Goal: Task Accomplishment & Management: Use online tool/utility

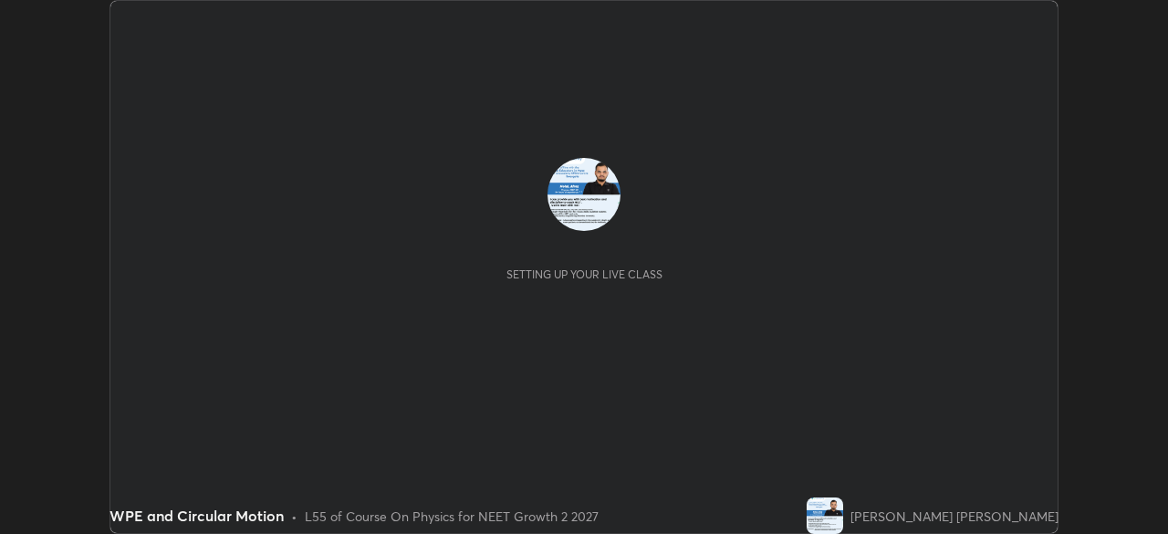
scroll to position [534, 1167]
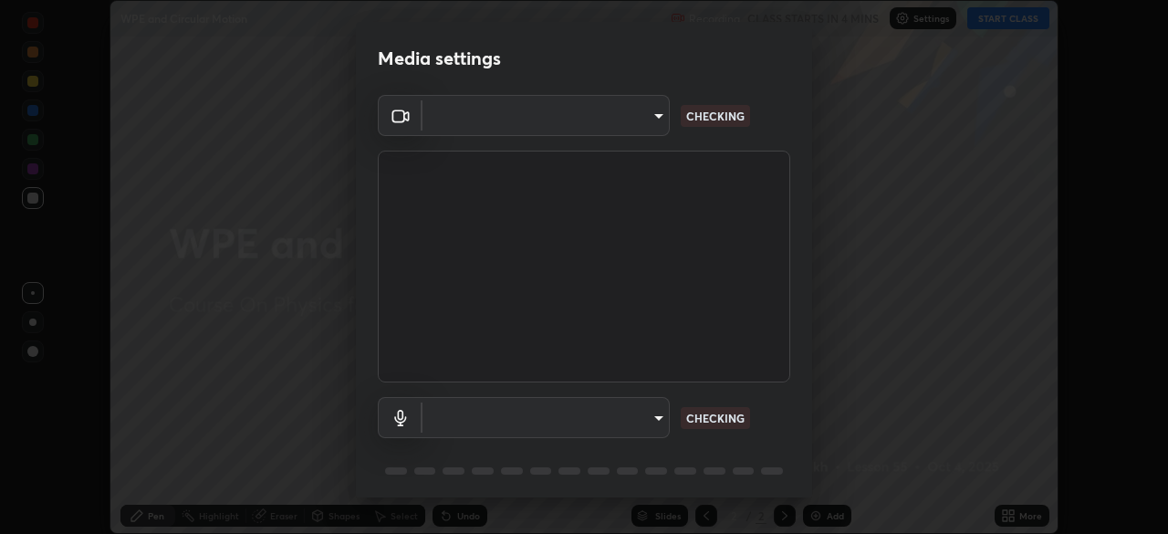
type input "5402053dac797fbd6203b9055fefd71c8703e877445e1219393e3e645ba4b0f2"
click at [638, 419] on body "Erase all WPE and Circular Motion Recording CLASS STARTS IN 4 MINS Settings STA…" at bounding box center [584, 267] width 1168 height 534
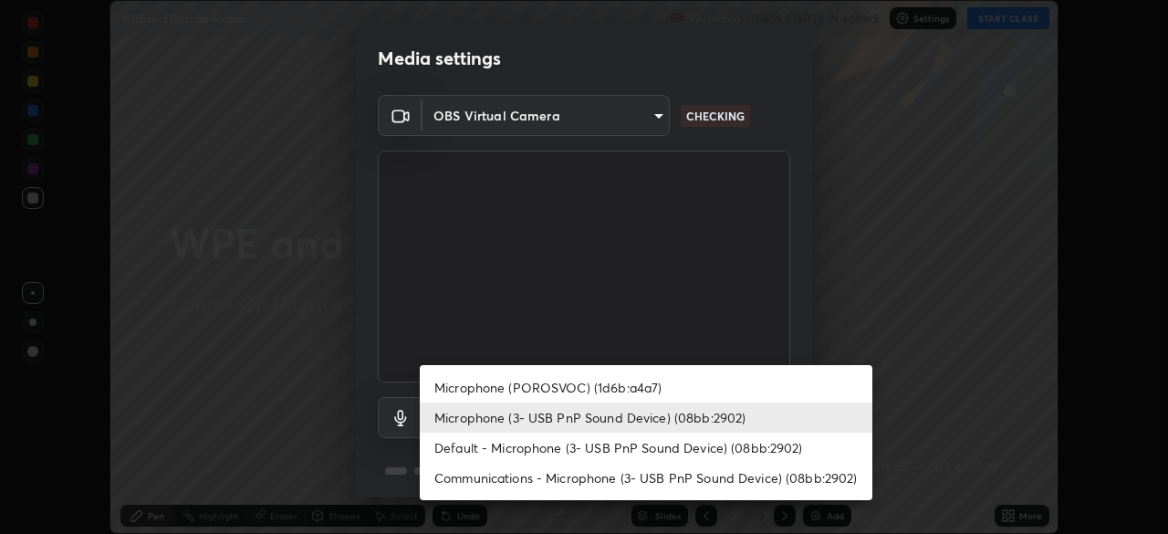
click at [685, 420] on li "Microphone (3- USB PnP Sound Device) (08bb:2902)" at bounding box center [646, 417] width 453 height 30
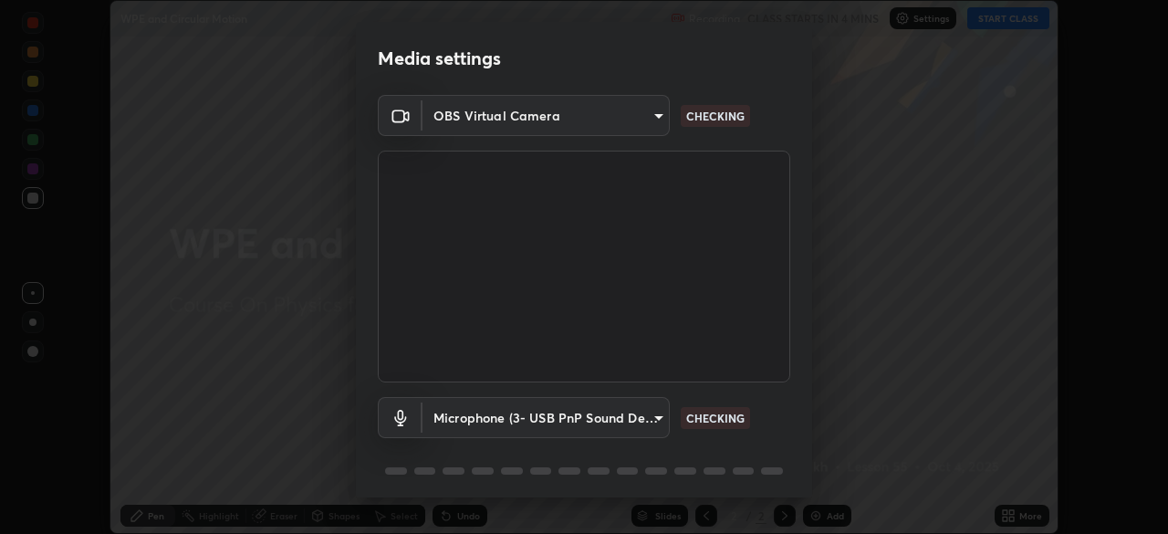
click at [641, 416] on body "Erase all WPE and Circular Motion Recording CLASS STARTS IN 4 MINS Settings STA…" at bounding box center [584, 267] width 1168 height 534
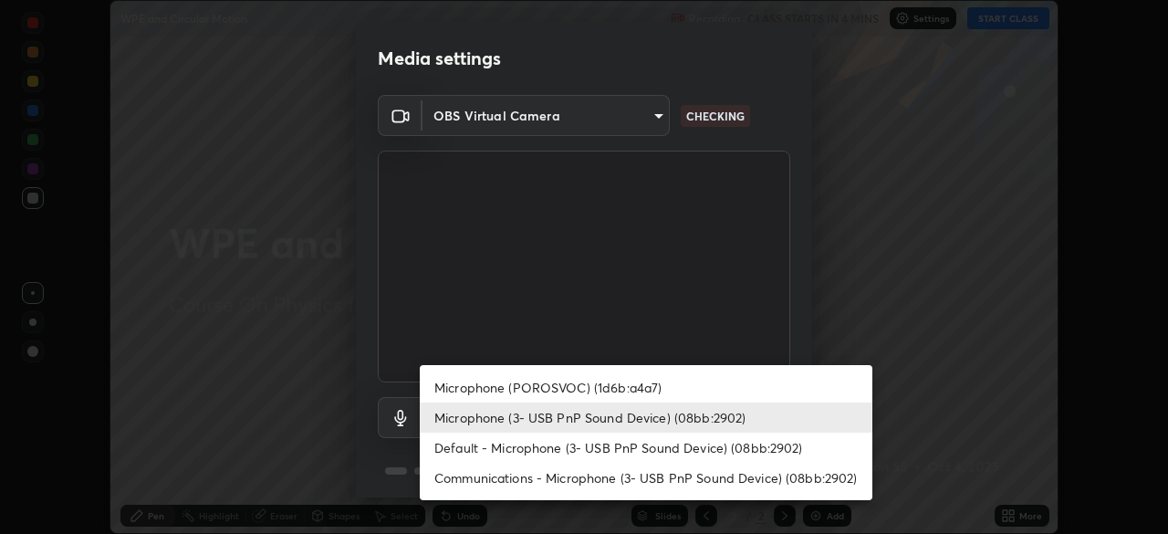
click at [645, 113] on div at bounding box center [584, 267] width 1168 height 534
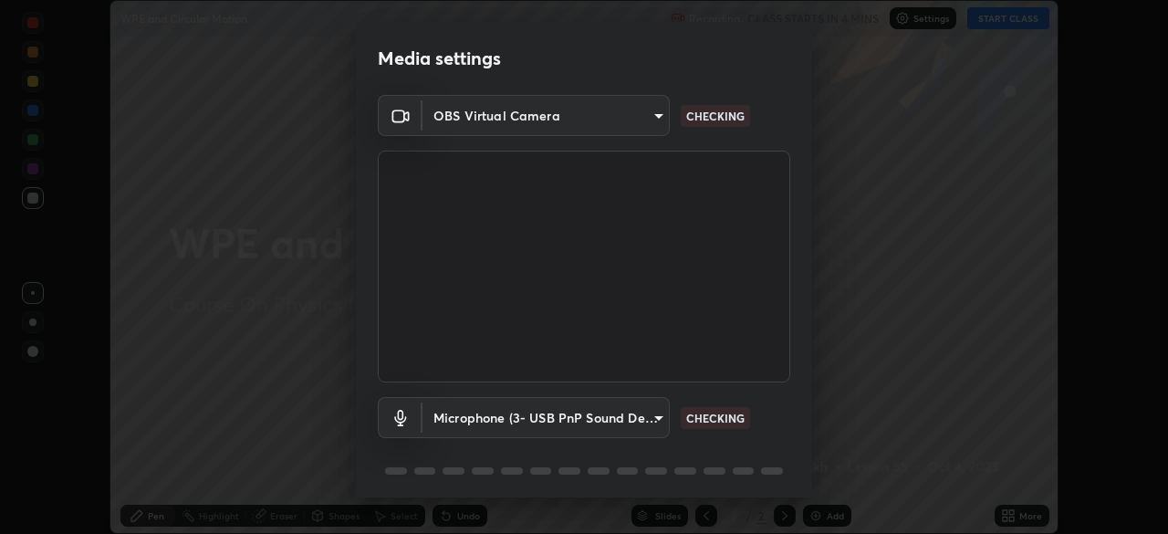
click at [641, 114] on body "Erase all WPE and Circular Motion Recording CLASS STARTS IN 4 MINS Settings STA…" at bounding box center [584, 267] width 1168 height 534
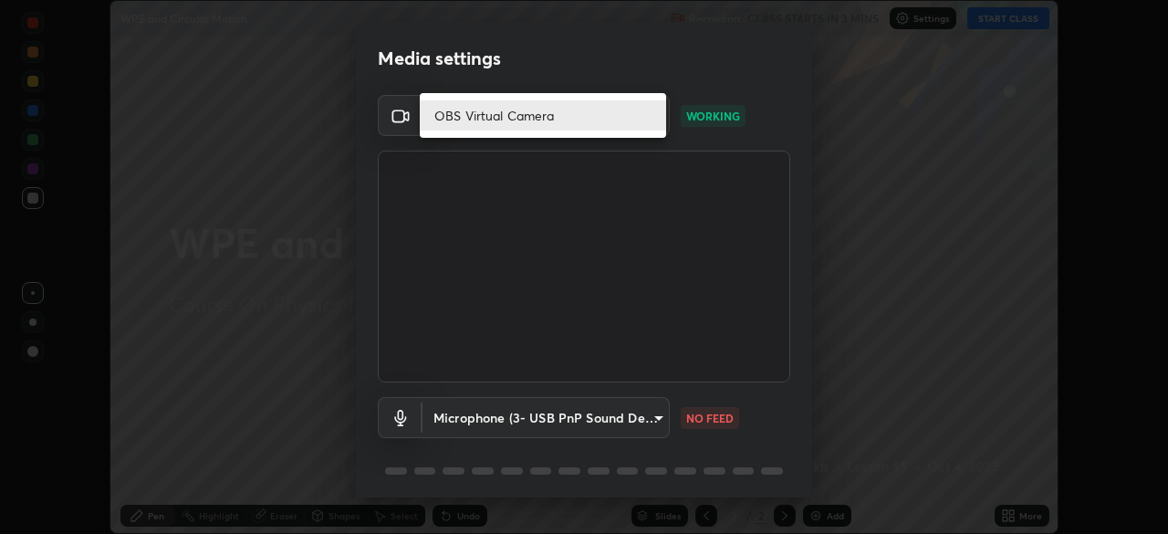
click at [552, 422] on div at bounding box center [584, 267] width 1168 height 534
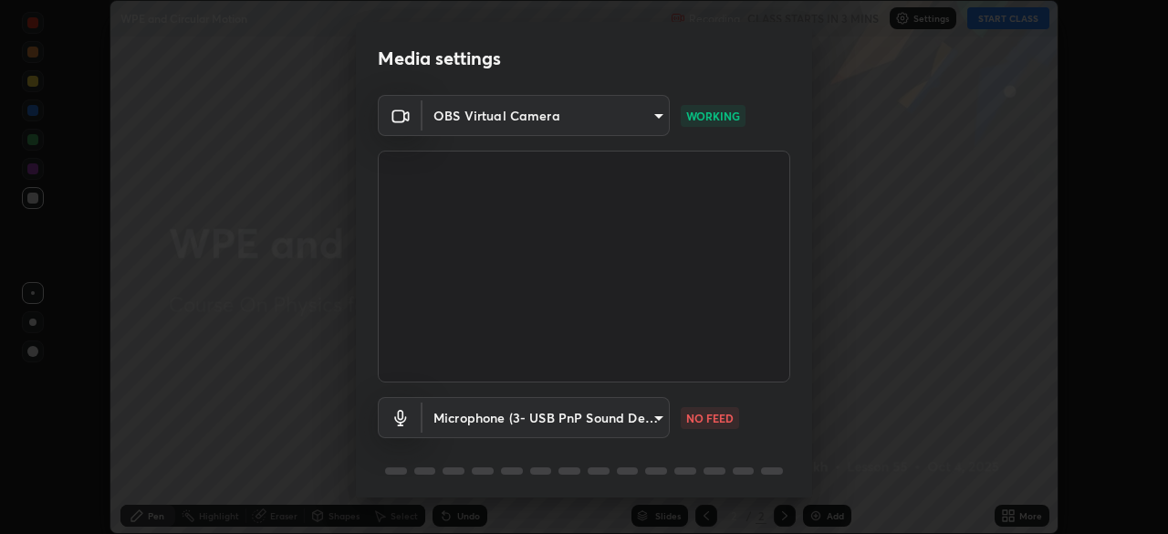
click at [548, 415] on body "Erase all WPE and Circular Motion Recording CLASS STARTS IN 3 MINS Settings STA…" at bounding box center [584, 267] width 1168 height 534
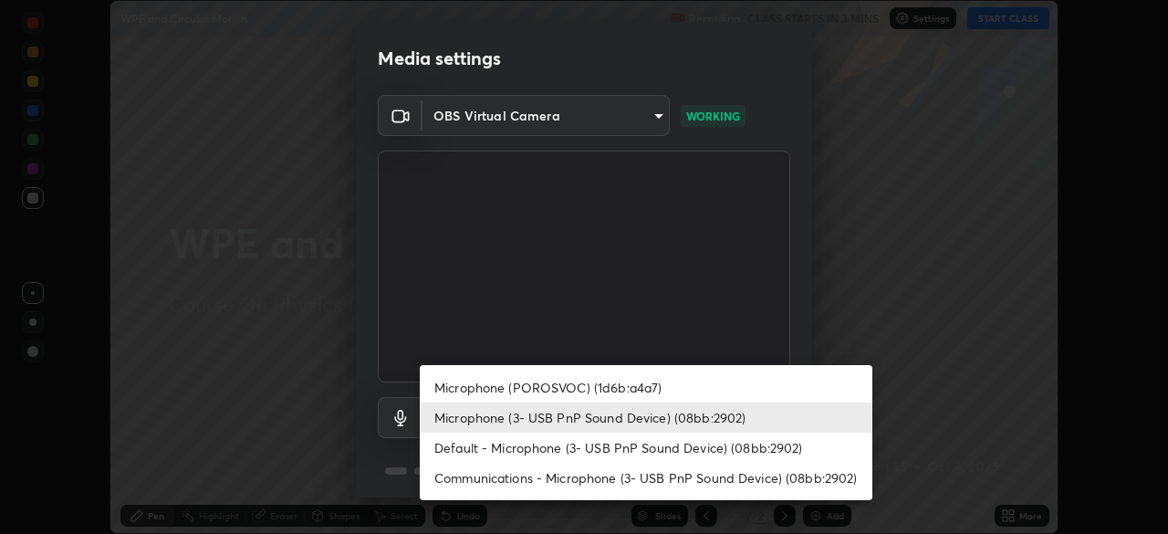
click at [543, 448] on li "Default - Microphone (3- USB PnP Sound Device) (08bb:2902)" at bounding box center [646, 448] width 453 height 30
type input "default"
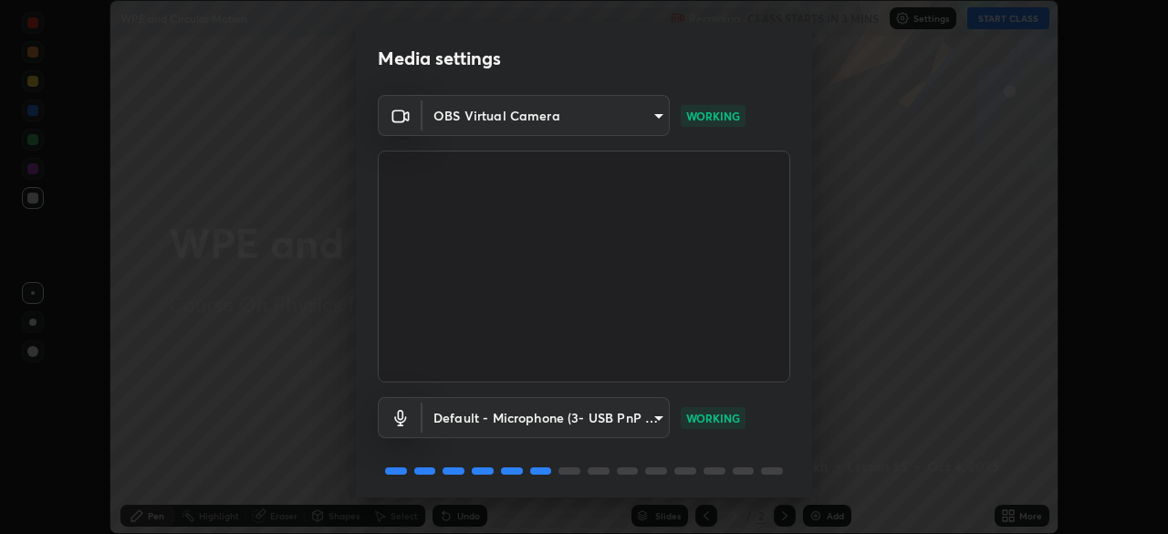
scroll to position [65, 0]
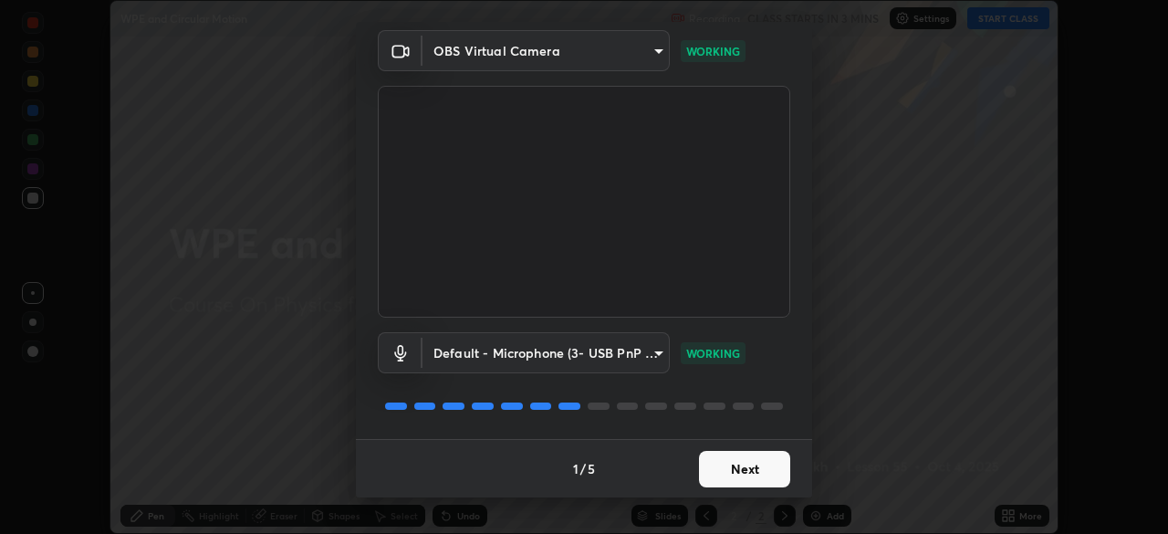
click at [745, 473] on button "Next" at bounding box center [744, 469] width 91 height 37
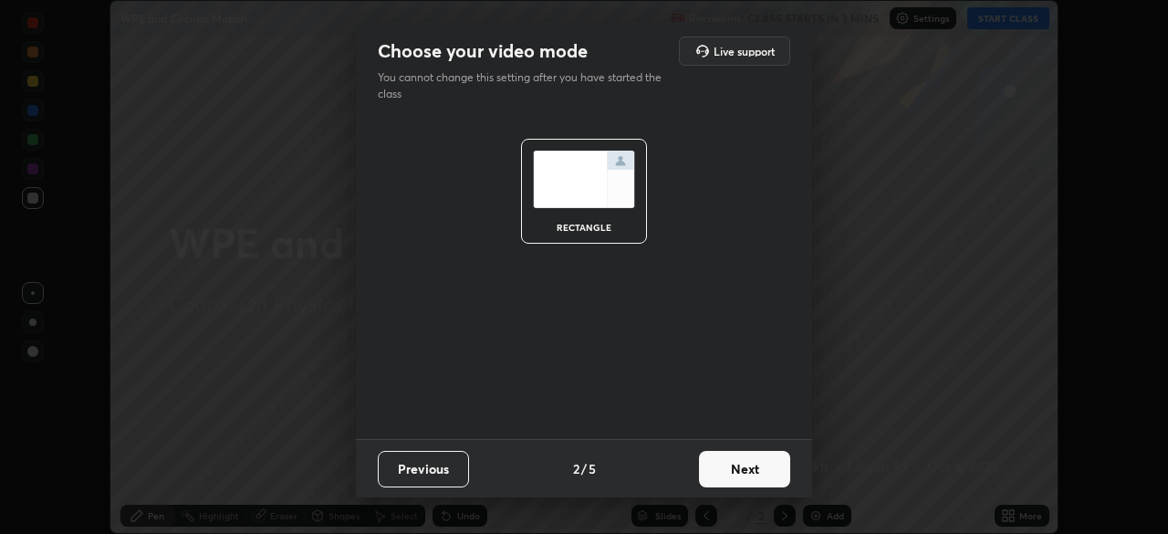
scroll to position [0, 0]
click at [744, 471] on button "Next" at bounding box center [744, 469] width 91 height 37
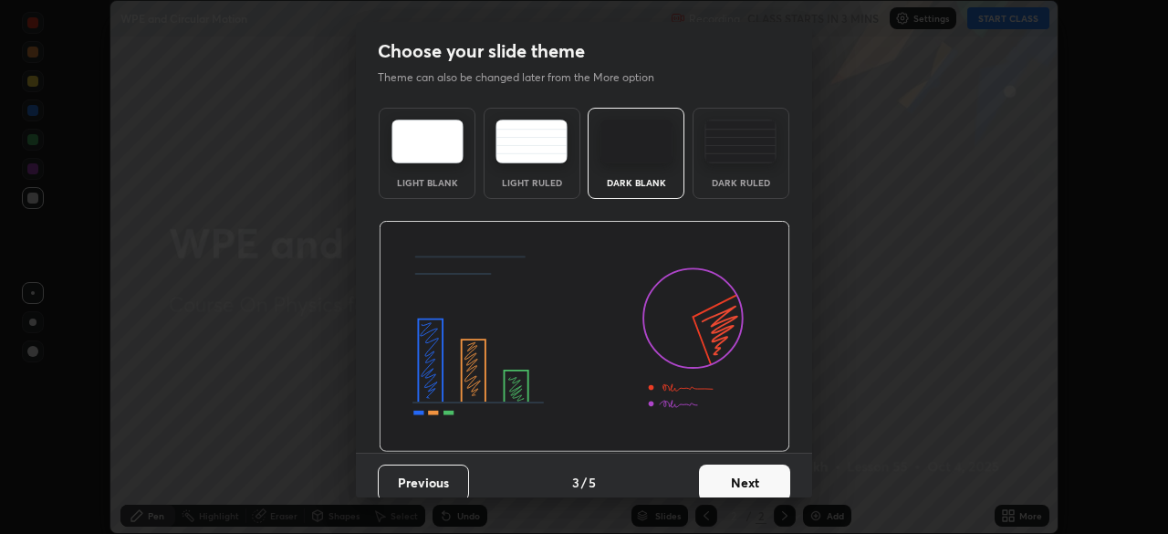
click at [751, 477] on button "Next" at bounding box center [744, 482] width 91 height 37
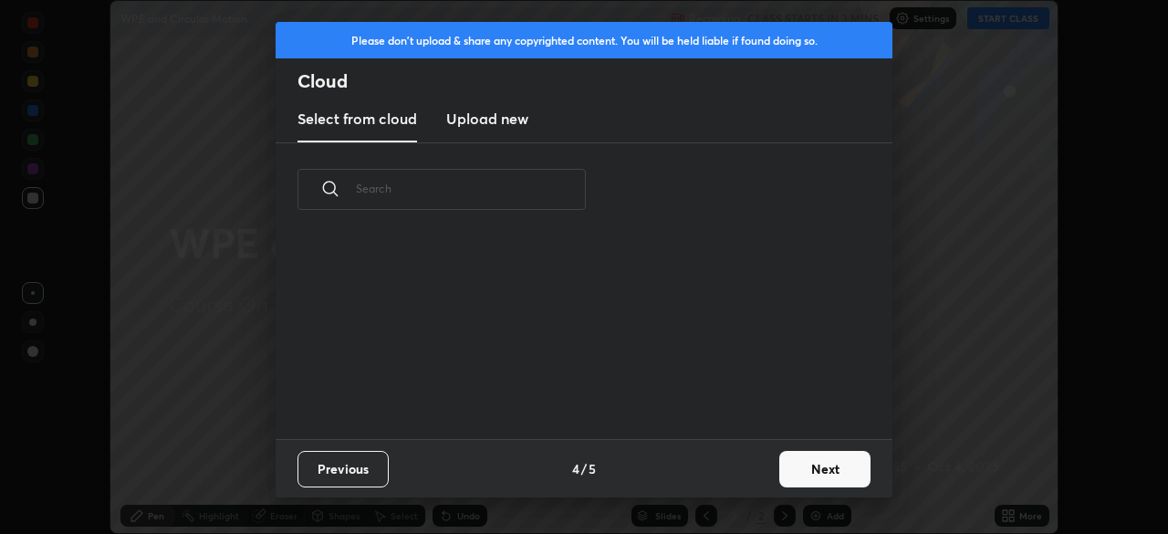
click at [796, 471] on button "Next" at bounding box center [824, 469] width 91 height 37
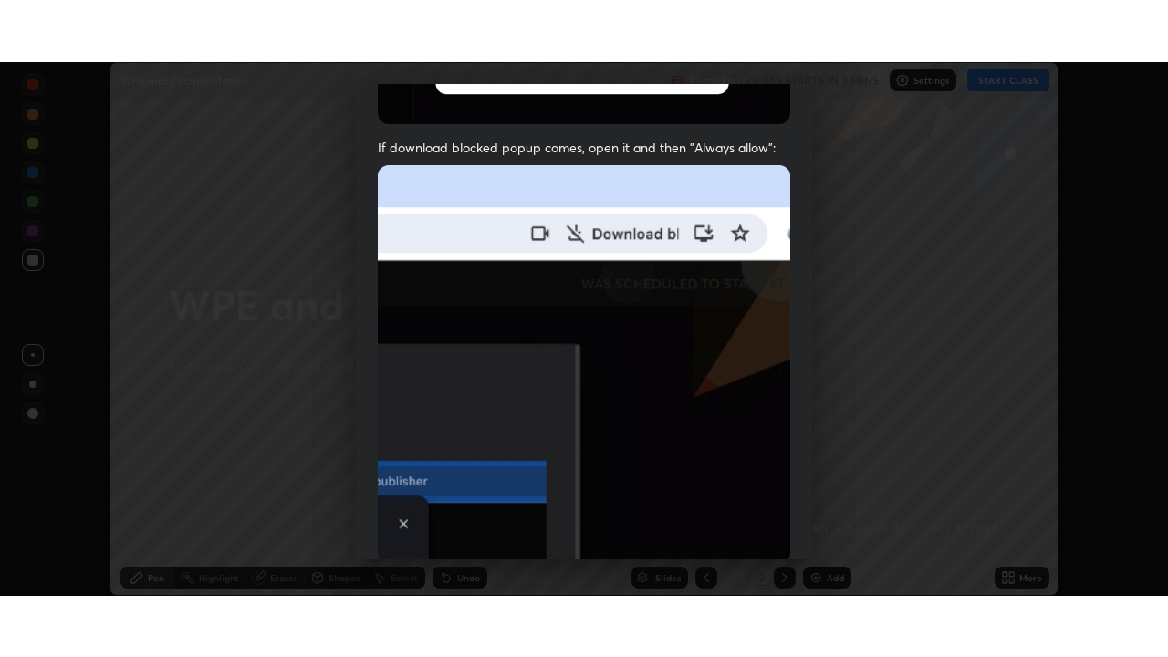
scroll to position [437, 0]
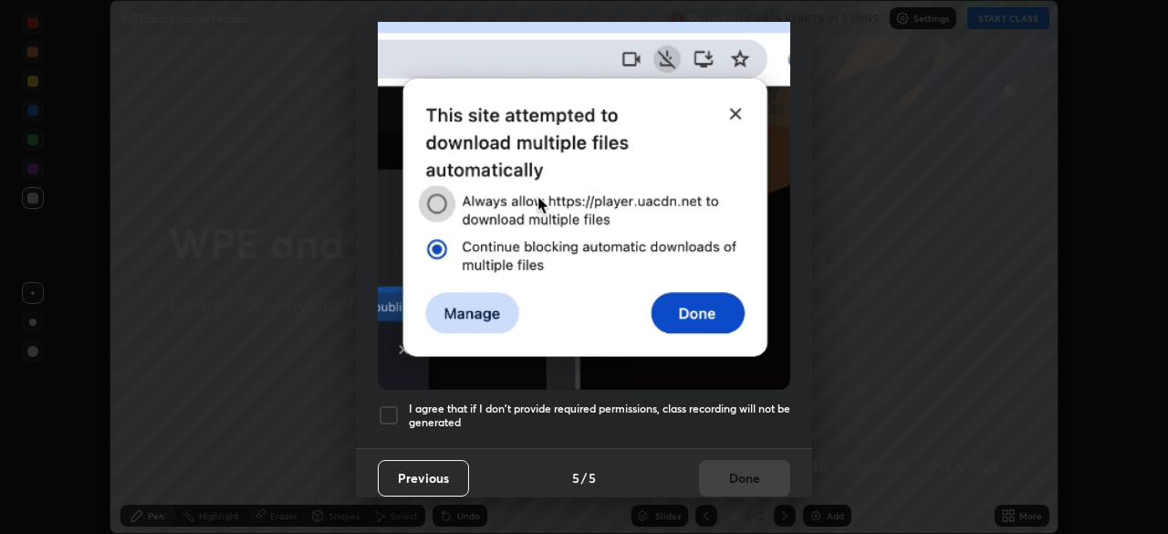
click at [388, 406] on div at bounding box center [389, 415] width 22 height 22
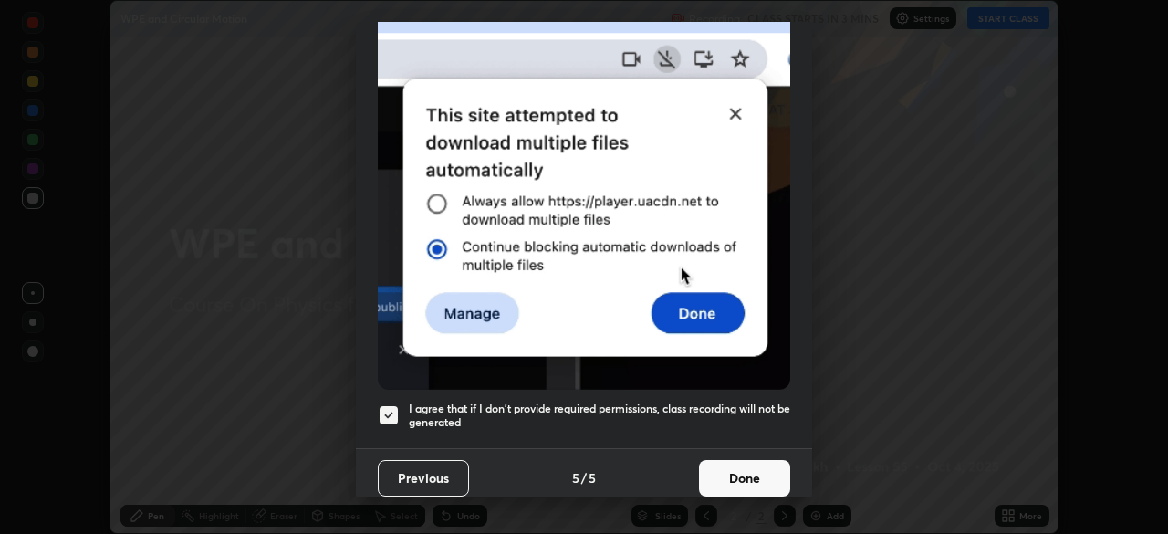
click at [733, 474] on button "Done" at bounding box center [744, 478] width 91 height 37
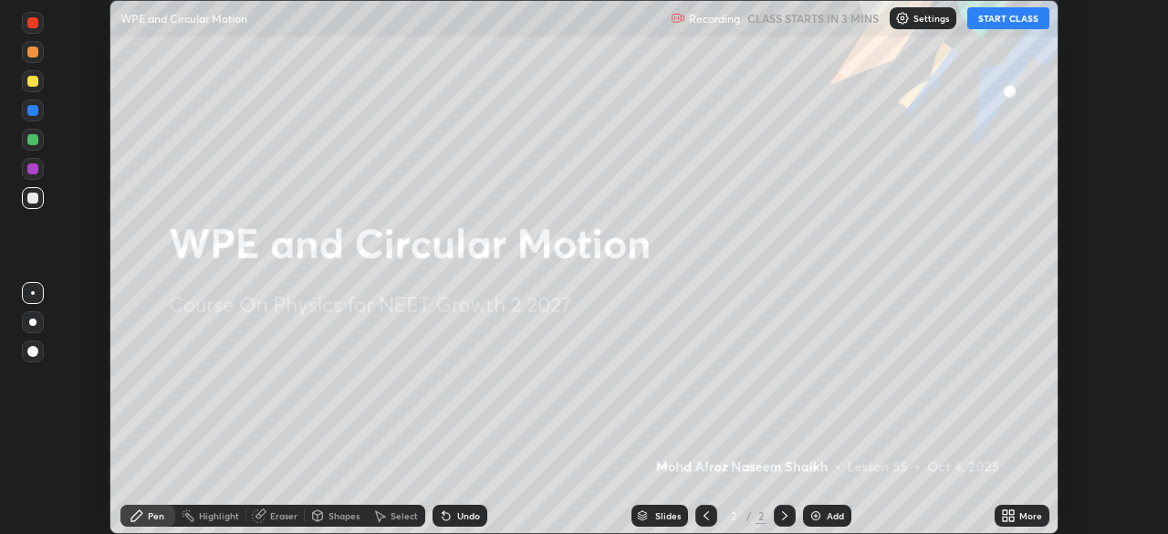
click at [992, 19] on button "START CLASS" at bounding box center [1008, 18] width 82 height 22
click at [1010, 517] on icon at bounding box center [1011, 518] width 5 height 5
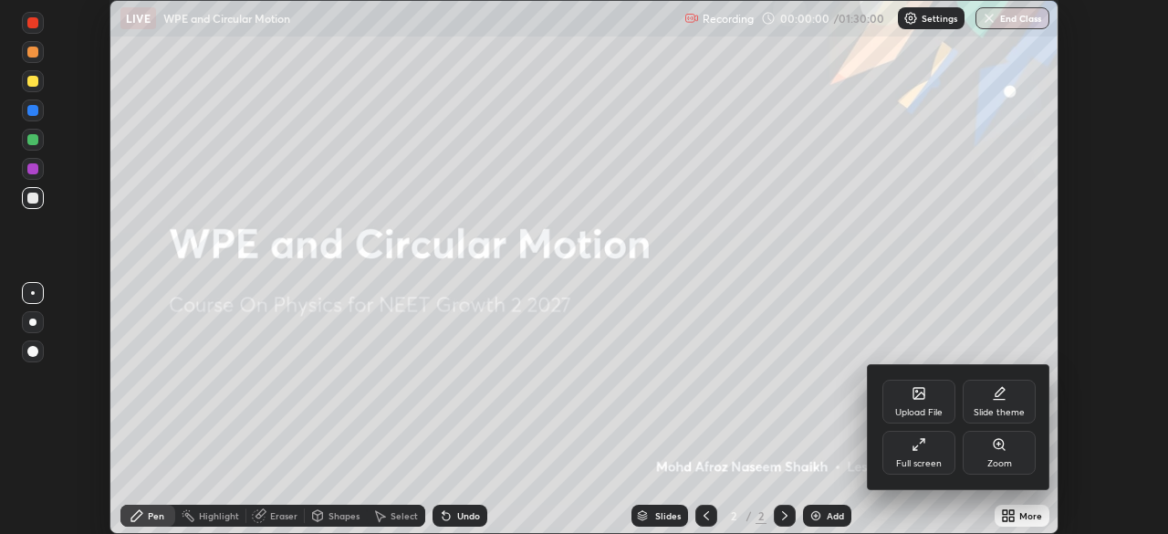
click at [921, 446] on icon at bounding box center [919, 444] width 15 height 15
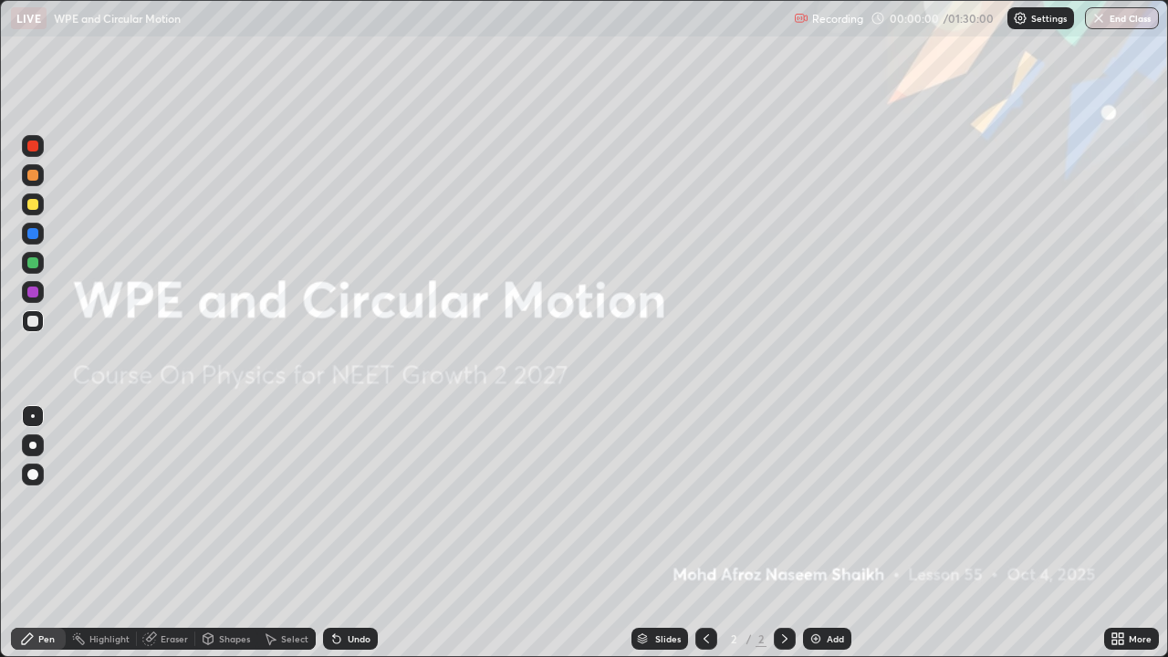
scroll to position [657, 1168]
click at [811, 533] on img at bounding box center [816, 638] width 15 height 15
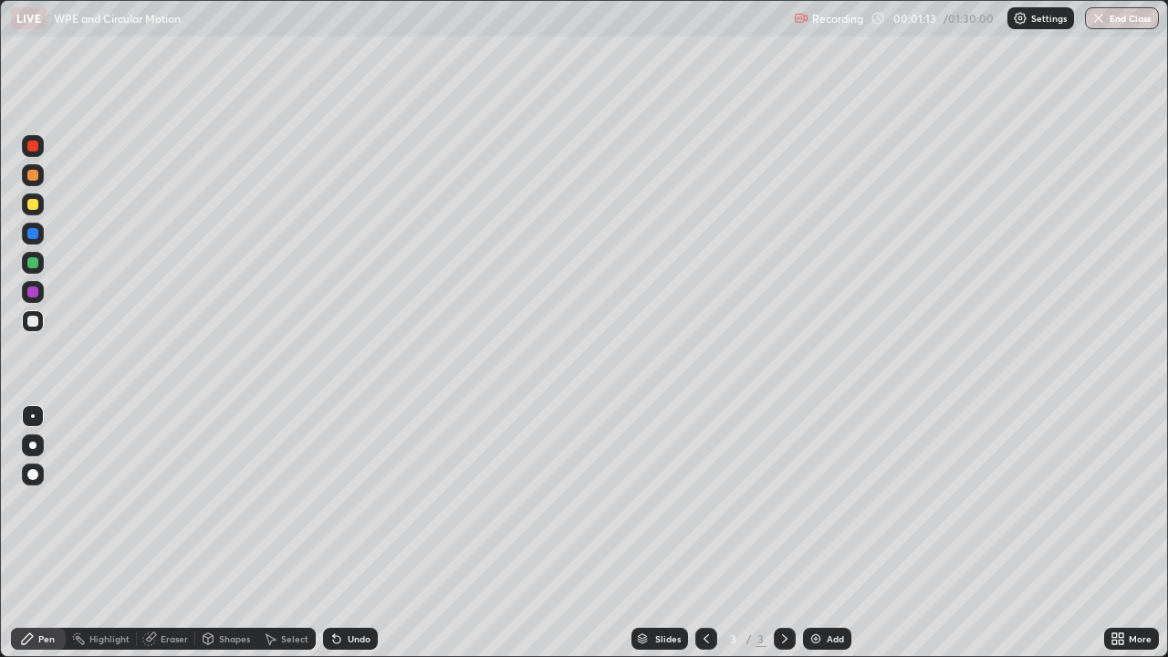
click at [33, 445] on div at bounding box center [32, 445] width 7 height 7
click at [28, 325] on div at bounding box center [32, 321] width 11 height 11
click at [35, 207] on div at bounding box center [32, 204] width 11 height 11
click at [30, 173] on div at bounding box center [32, 175] width 11 height 11
click at [35, 320] on div at bounding box center [32, 321] width 11 height 11
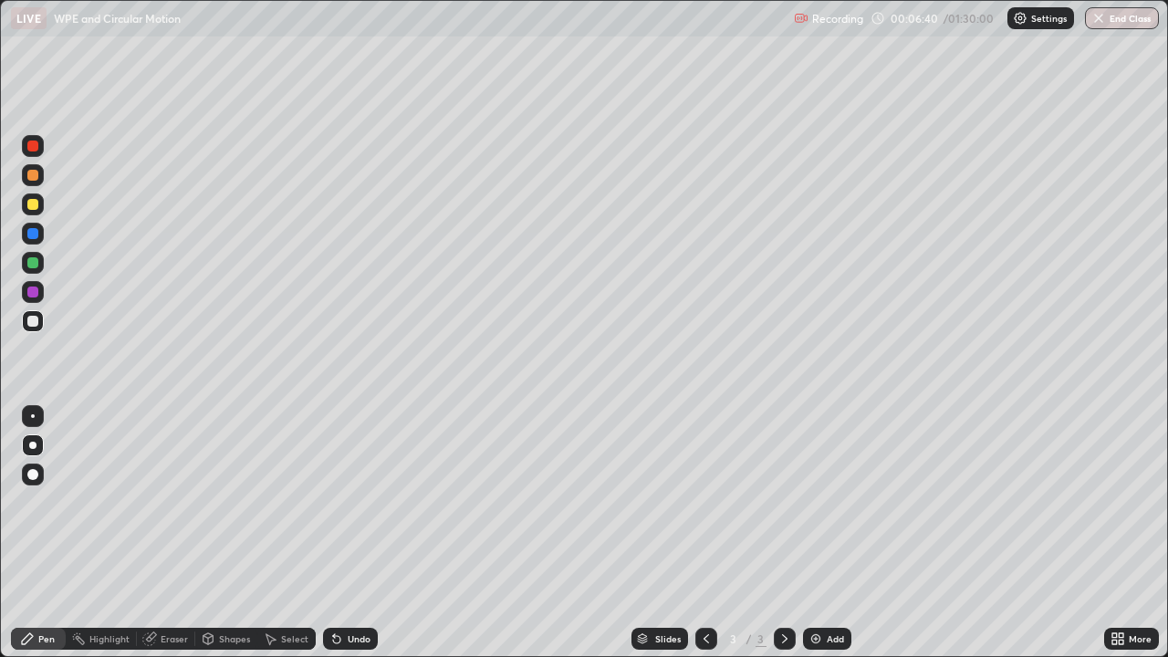
click at [31, 207] on div at bounding box center [32, 204] width 11 height 11
click at [35, 204] on div at bounding box center [32, 204] width 11 height 11
click at [35, 318] on div at bounding box center [32, 321] width 11 height 11
click at [344, 533] on div "Undo" at bounding box center [350, 639] width 55 height 22
click at [333, 533] on icon at bounding box center [334, 635] width 2 height 2
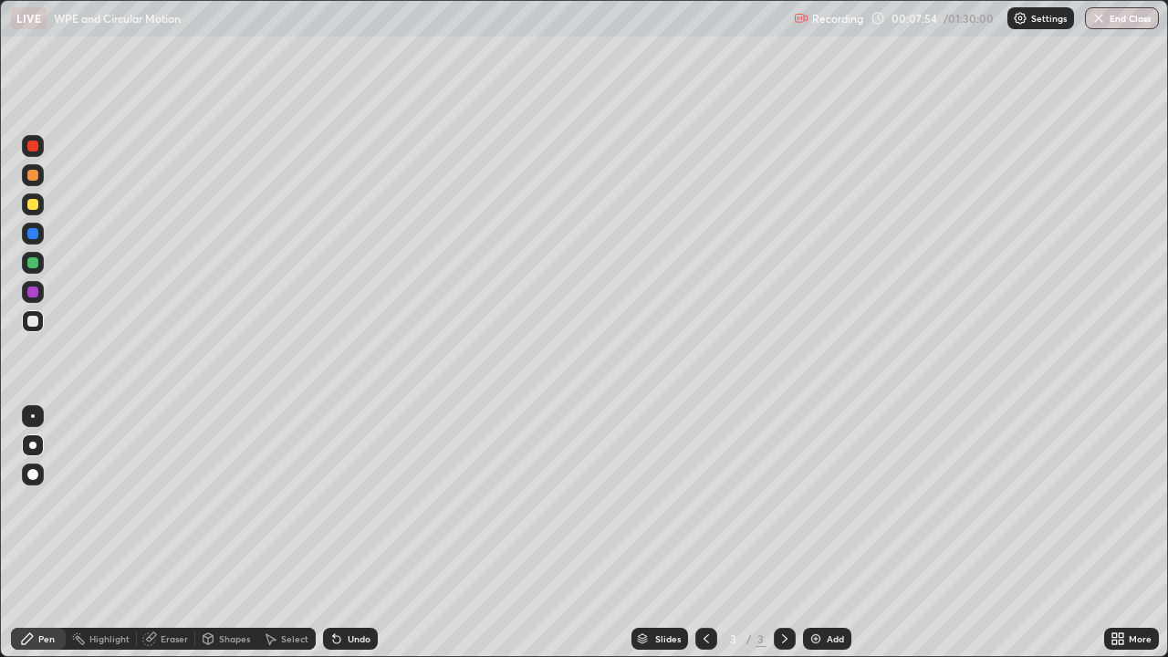
click at [333, 533] on icon at bounding box center [336, 639] width 7 height 7
click at [333, 533] on icon at bounding box center [334, 635] width 2 height 2
click at [333, 533] on icon at bounding box center [336, 639] width 7 height 7
click at [324, 533] on div "Undo" at bounding box center [350, 639] width 55 height 22
click at [33, 205] on div at bounding box center [32, 204] width 11 height 11
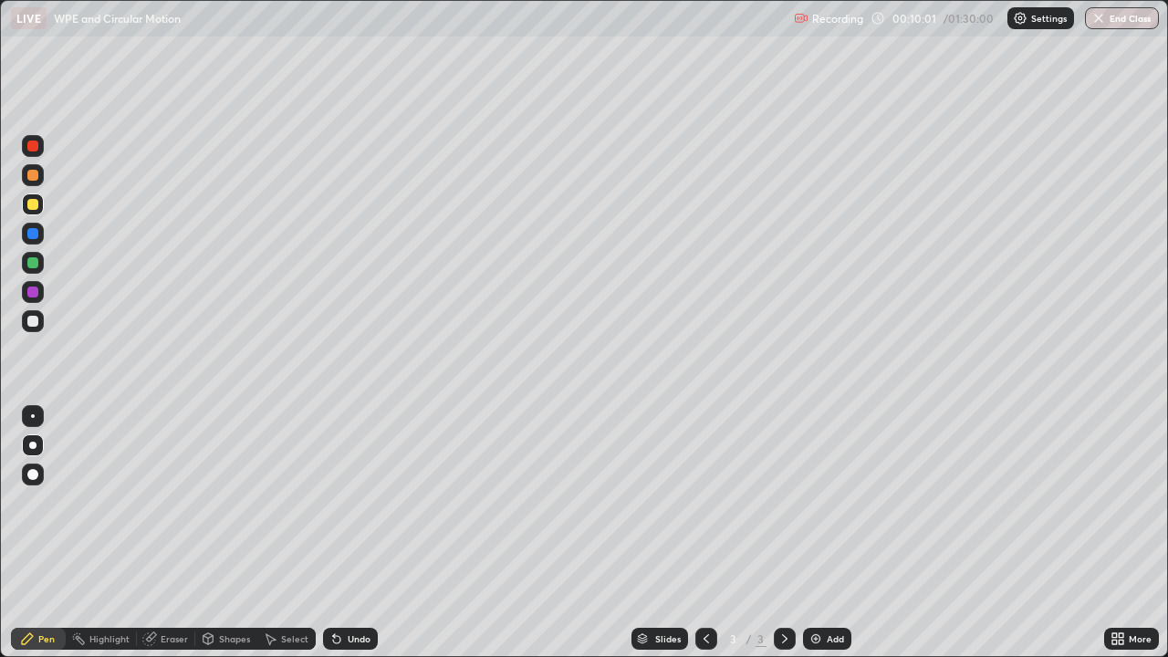
click at [333, 533] on icon at bounding box center [336, 638] width 15 height 15
click at [819, 533] on img at bounding box center [816, 638] width 15 height 15
click at [34, 207] on div at bounding box center [32, 204] width 11 height 11
click at [275, 533] on icon at bounding box center [270, 638] width 15 height 15
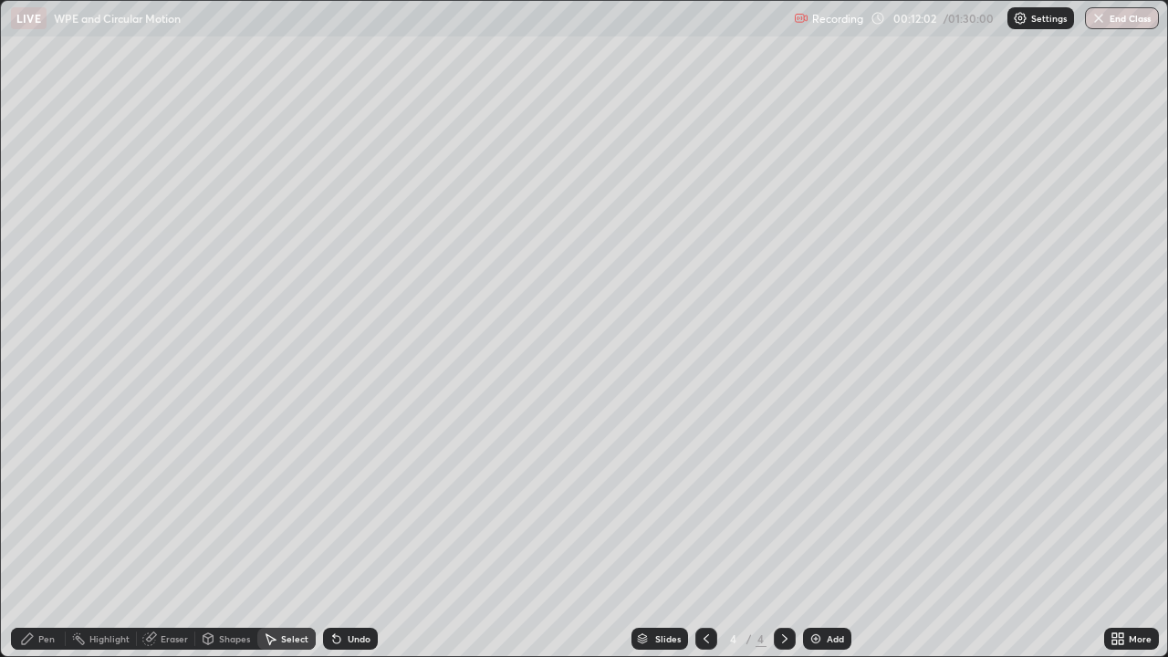
click at [45, 533] on div "Pen" at bounding box center [46, 638] width 16 height 9
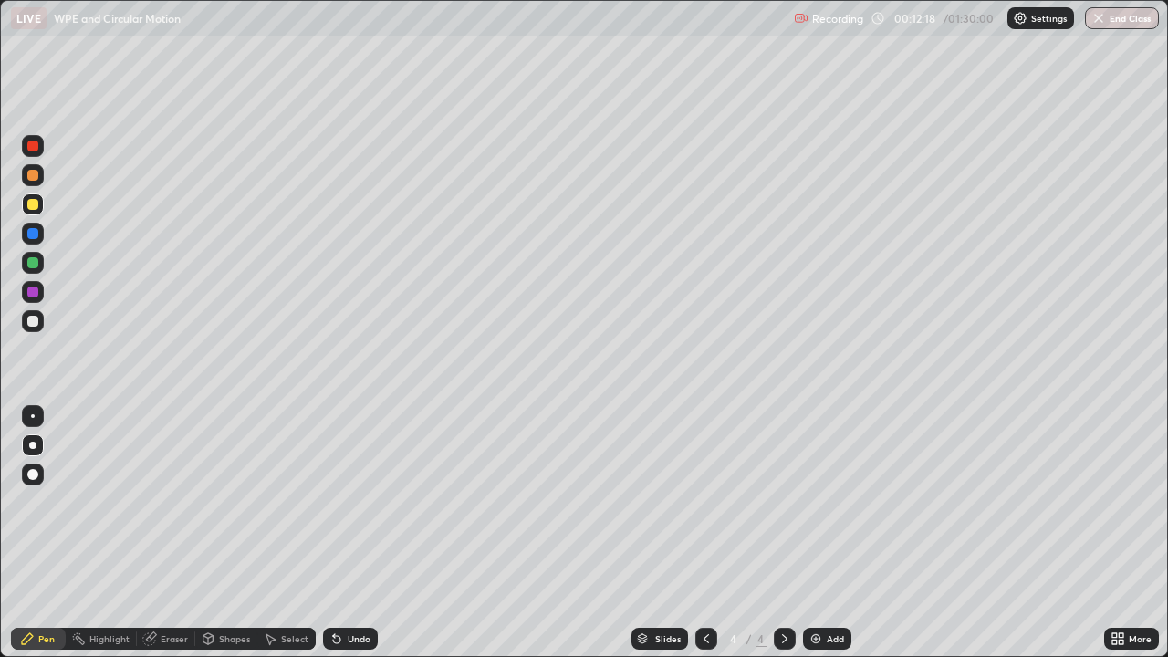
click at [34, 326] on div at bounding box center [32, 321] width 11 height 11
click at [34, 204] on div at bounding box center [32, 204] width 11 height 11
click at [34, 319] on div at bounding box center [32, 321] width 11 height 11
click at [31, 204] on div at bounding box center [32, 204] width 11 height 11
click at [36, 323] on div at bounding box center [32, 321] width 11 height 11
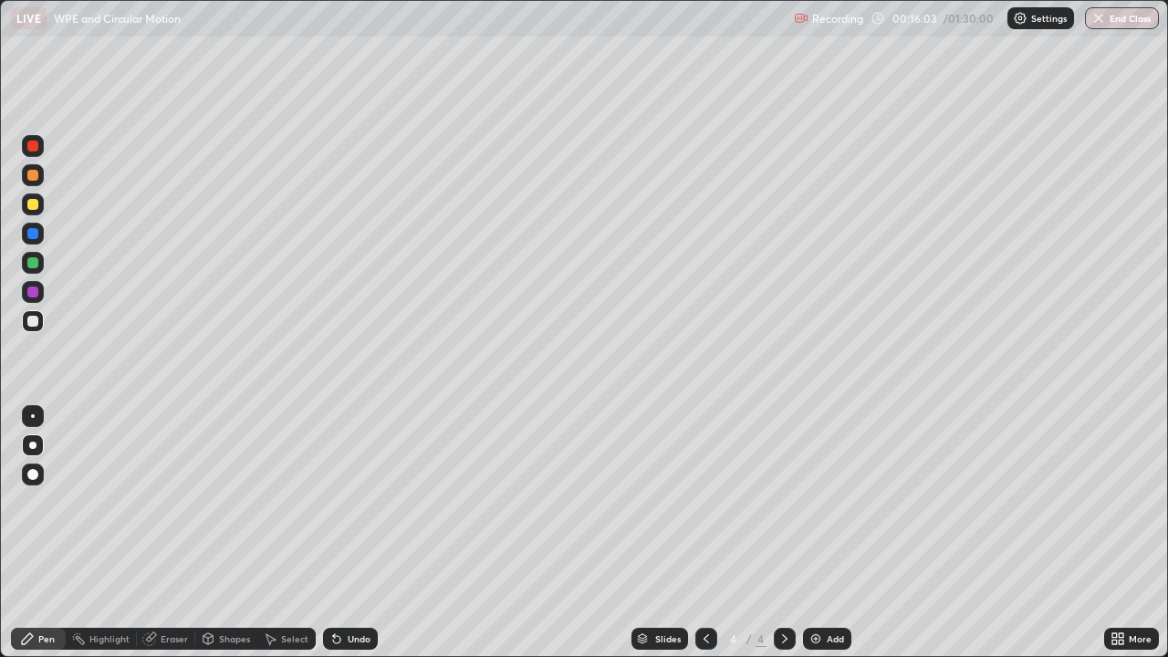
click at [37, 260] on div at bounding box center [32, 262] width 11 height 11
click at [814, 533] on img at bounding box center [816, 638] width 15 height 15
click at [35, 212] on div at bounding box center [33, 204] width 22 height 22
click at [333, 533] on icon at bounding box center [334, 635] width 2 height 2
click at [334, 533] on icon at bounding box center [336, 639] width 7 height 7
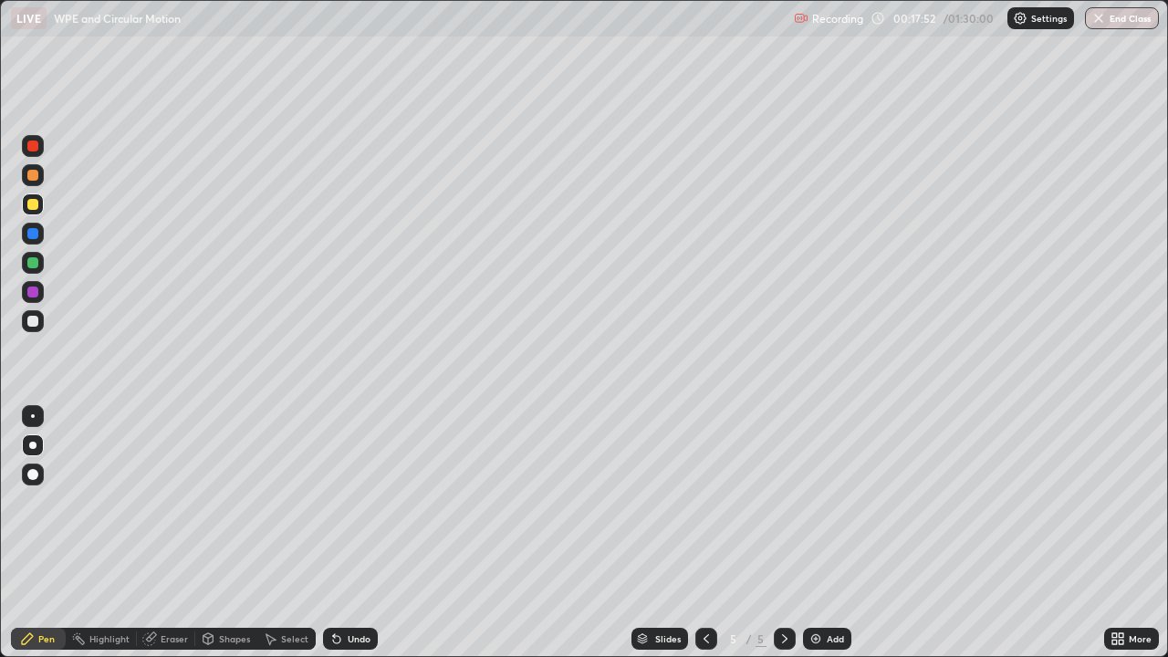
click at [32, 180] on div at bounding box center [32, 175] width 11 height 11
click at [342, 533] on div "Undo" at bounding box center [350, 639] width 55 height 22
click at [334, 533] on icon at bounding box center [336, 639] width 7 height 7
click at [41, 201] on div at bounding box center [33, 204] width 22 height 22
click at [337, 533] on icon at bounding box center [336, 638] width 15 height 15
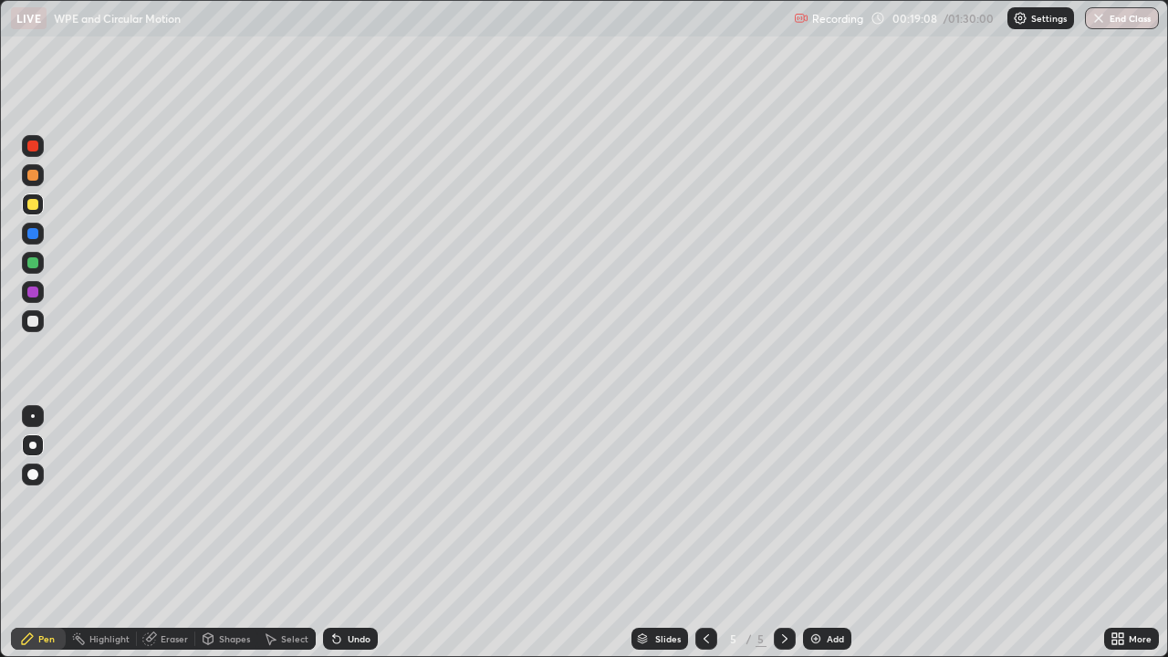
click at [151, 533] on icon at bounding box center [151, 636] width 10 height 9
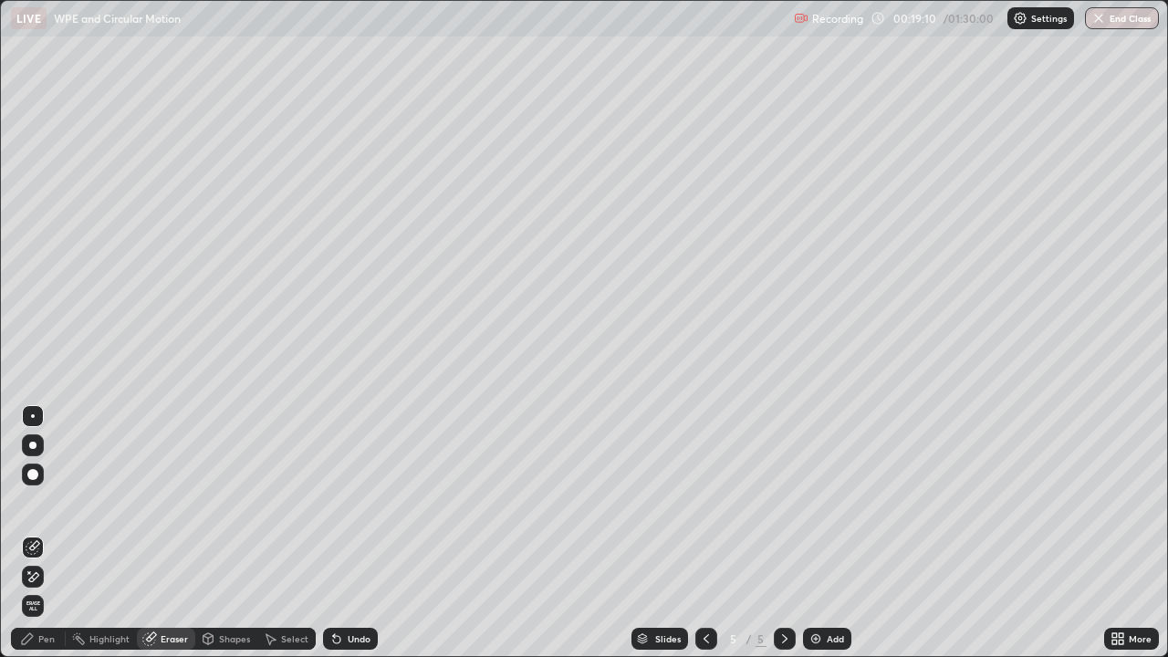
click at [33, 533] on icon at bounding box center [27, 638] width 15 height 15
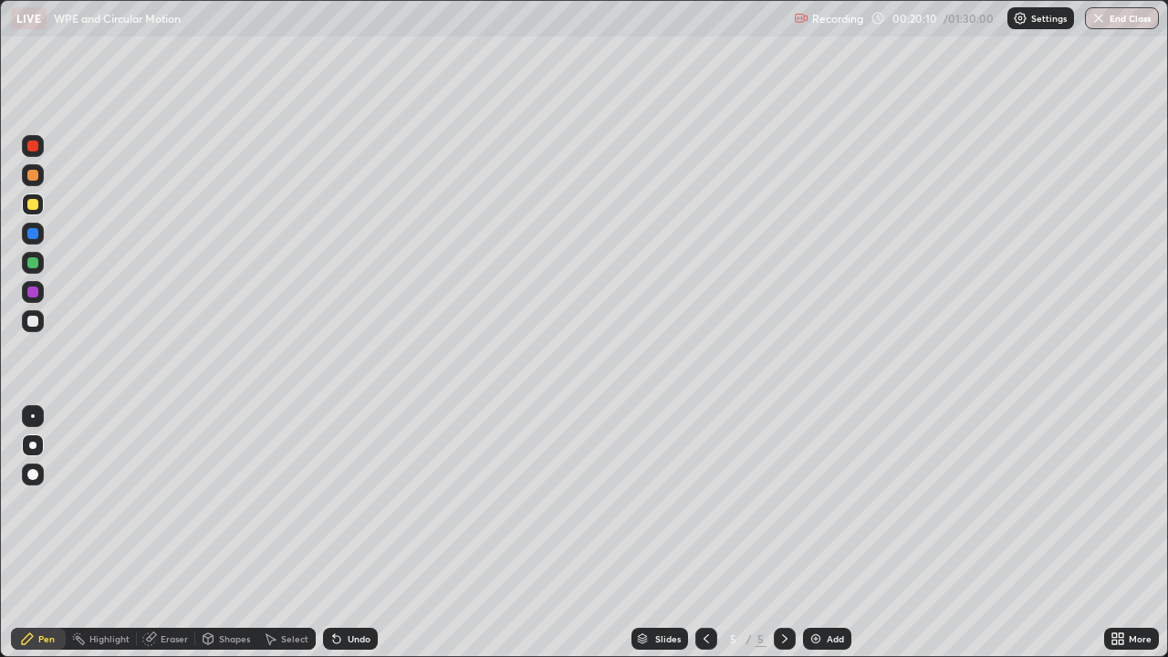
click at [154, 533] on icon at bounding box center [151, 636] width 10 height 9
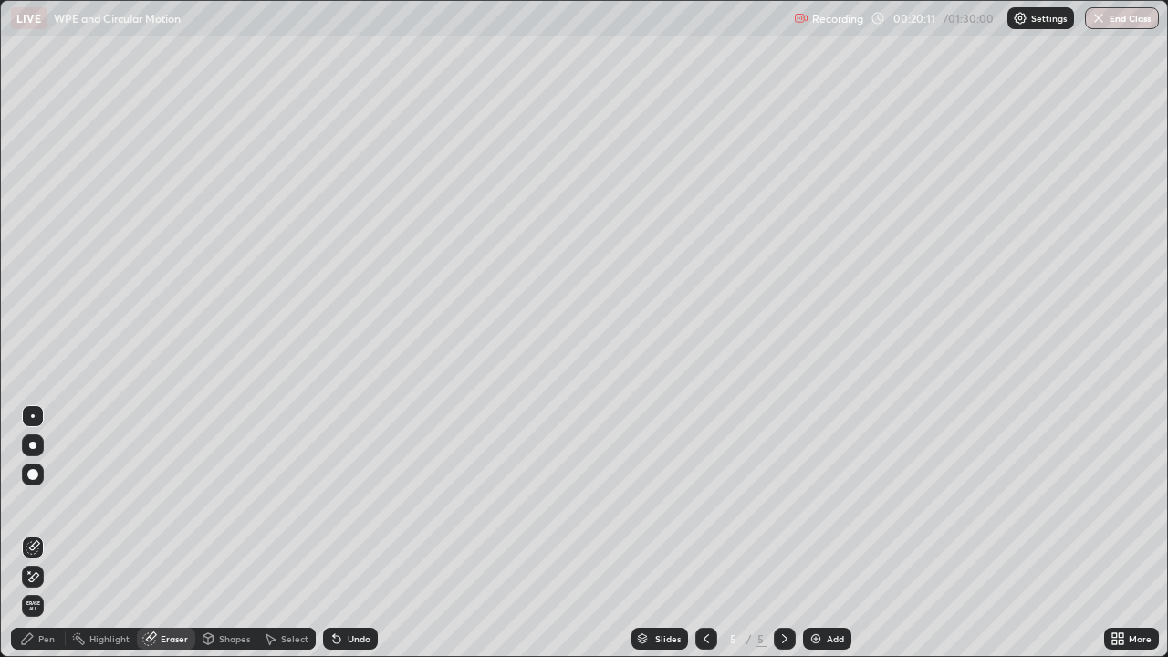
click at [55, 533] on div "Pen" at bounding box center [38, 639] width 55 height 22
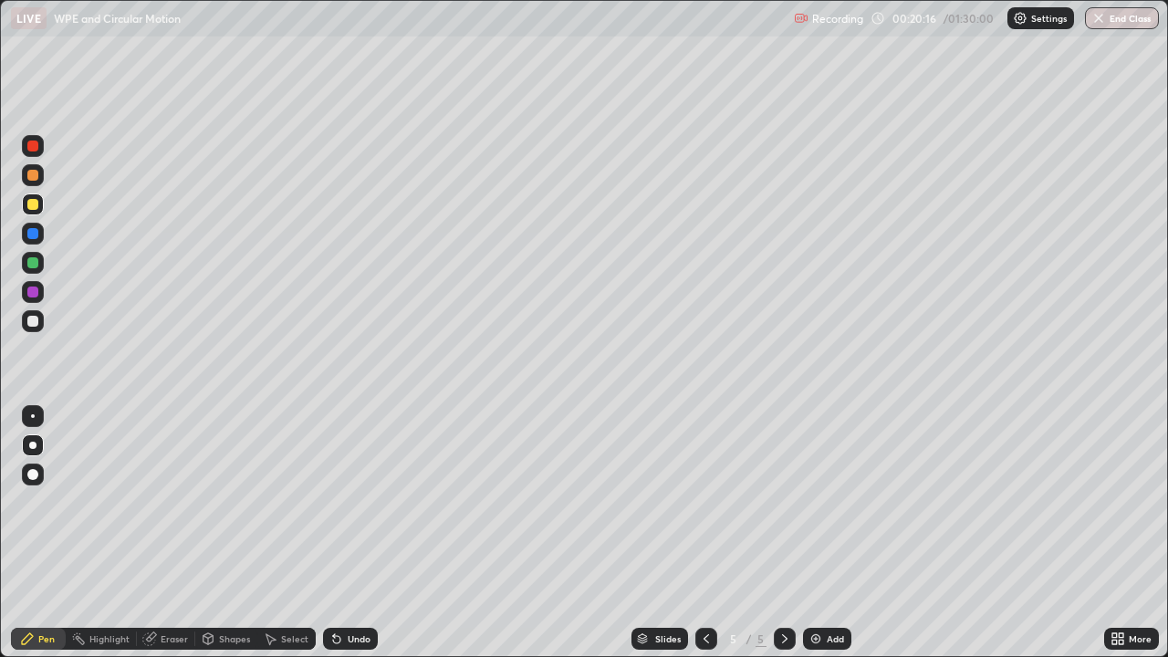
click at [29, 318] on div at bounding box center [32, 321] width 11 height 11
click at [164, 533] on div "Eraser" at bounding box center [174, 638] width 27 height 9
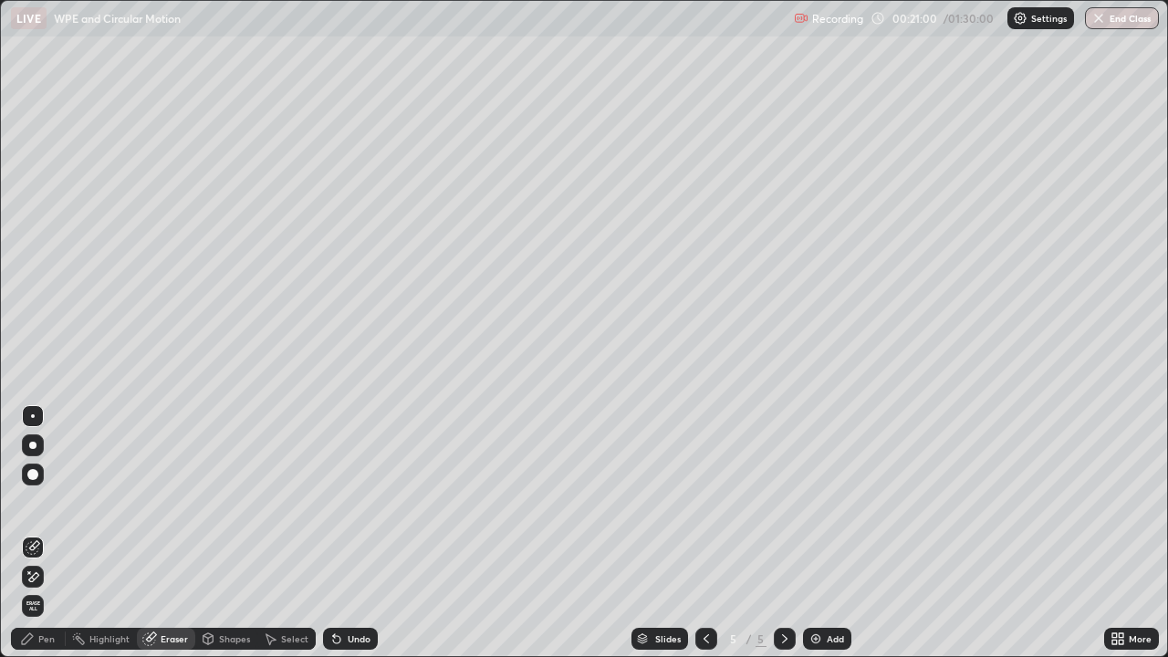
click at [49, 533] on div "Pen" at bounding box center [46, 638] width 16 height 9
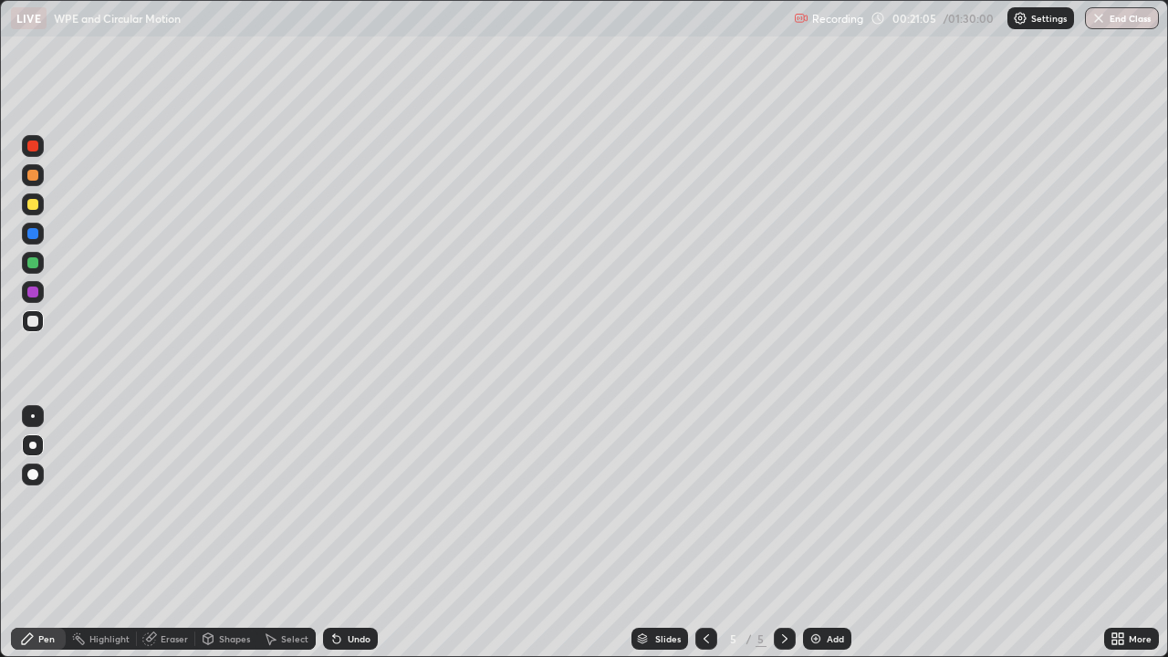
click at [171, 533] on div "Eraser" at bounding box center [174, 638] width 27 height 9
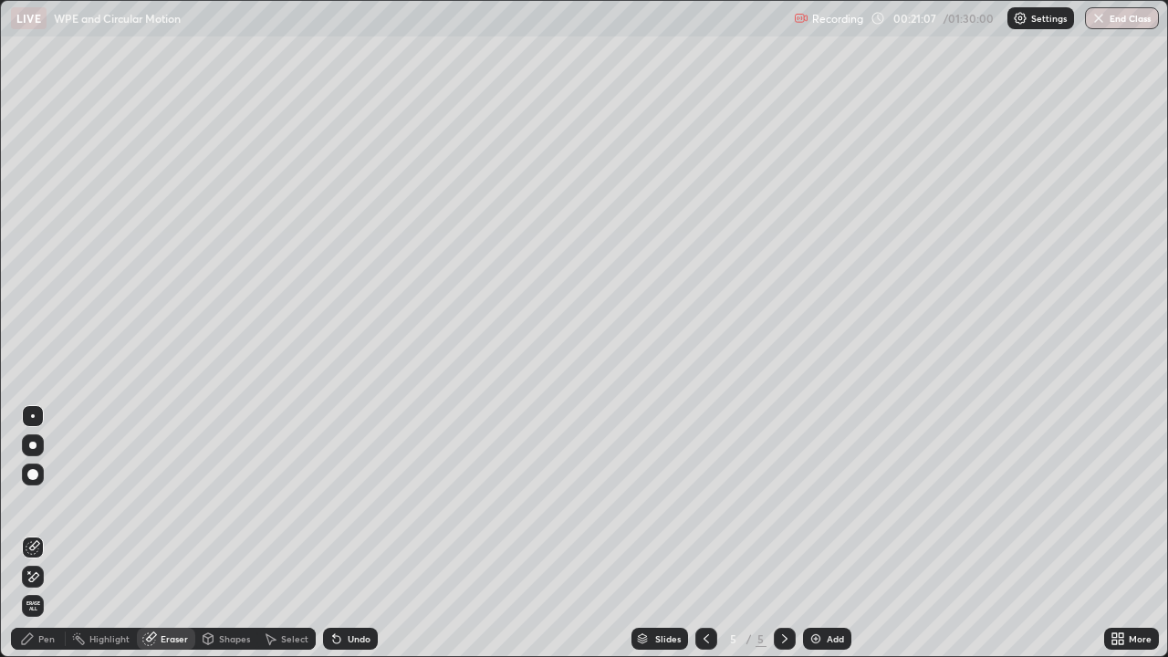
click at [47, 533] on div "Pen" at bounding box center [46, 638] width 16 height 9
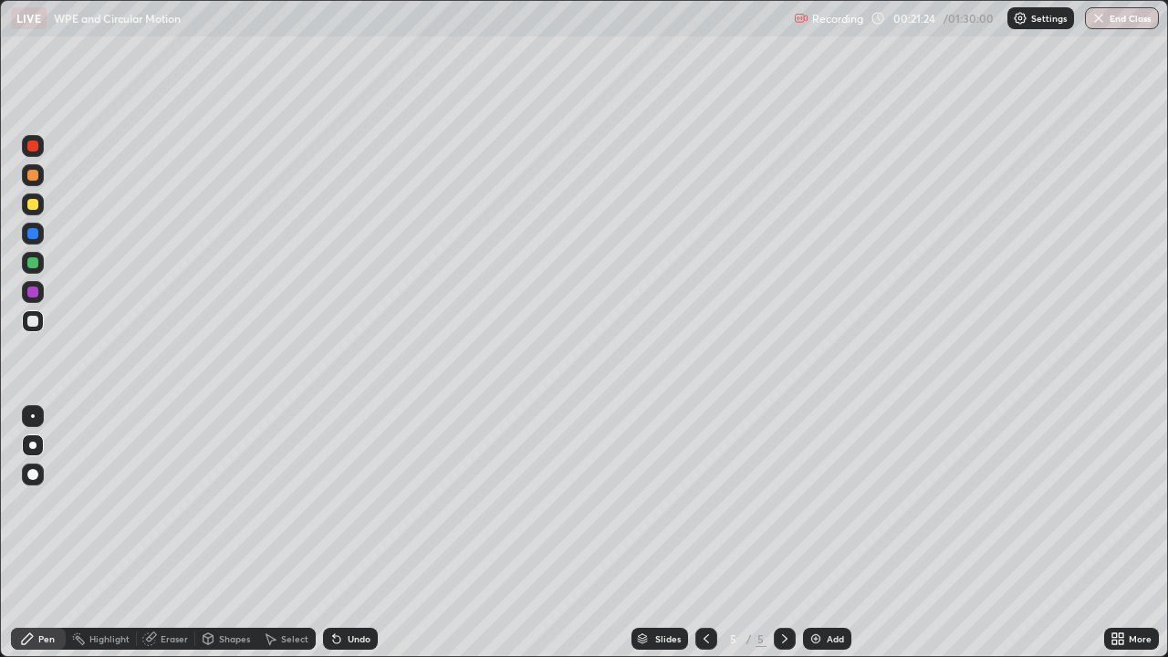
click at [32, 172] on div at bounding box center [32, 175] width 11 height 11
click at [172, 533] on div "Eraser" at bounding box center [174, 638] width 27 height 9
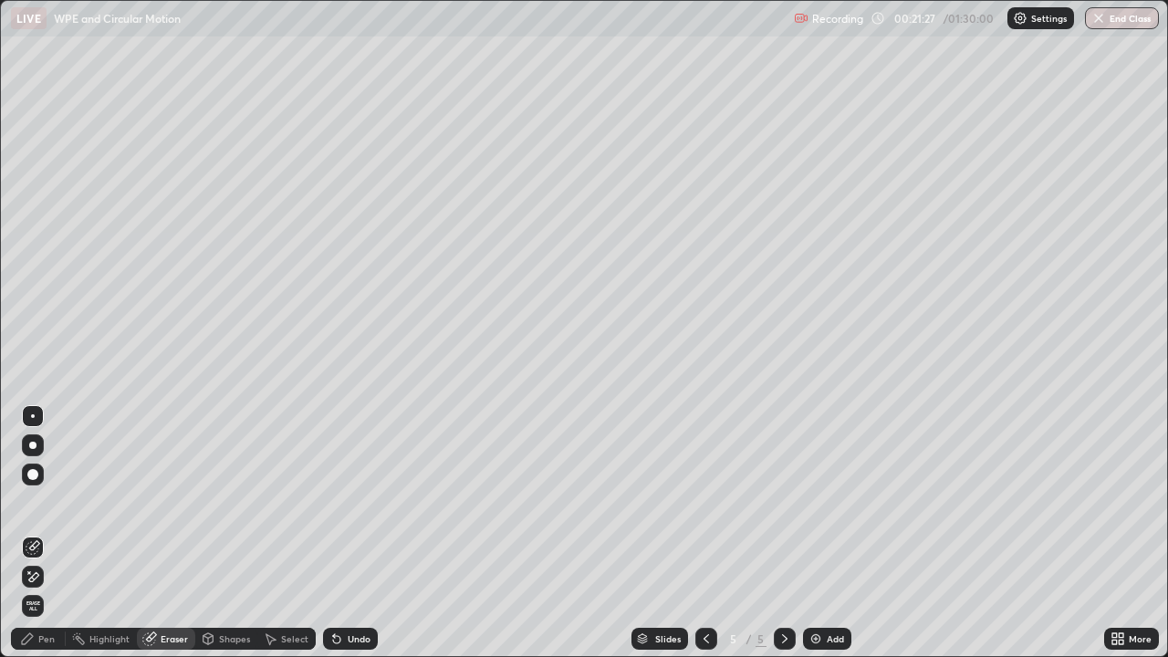
click at [48, 533] on div "Pen" at bounding box center [46, 638] width 16 height 9
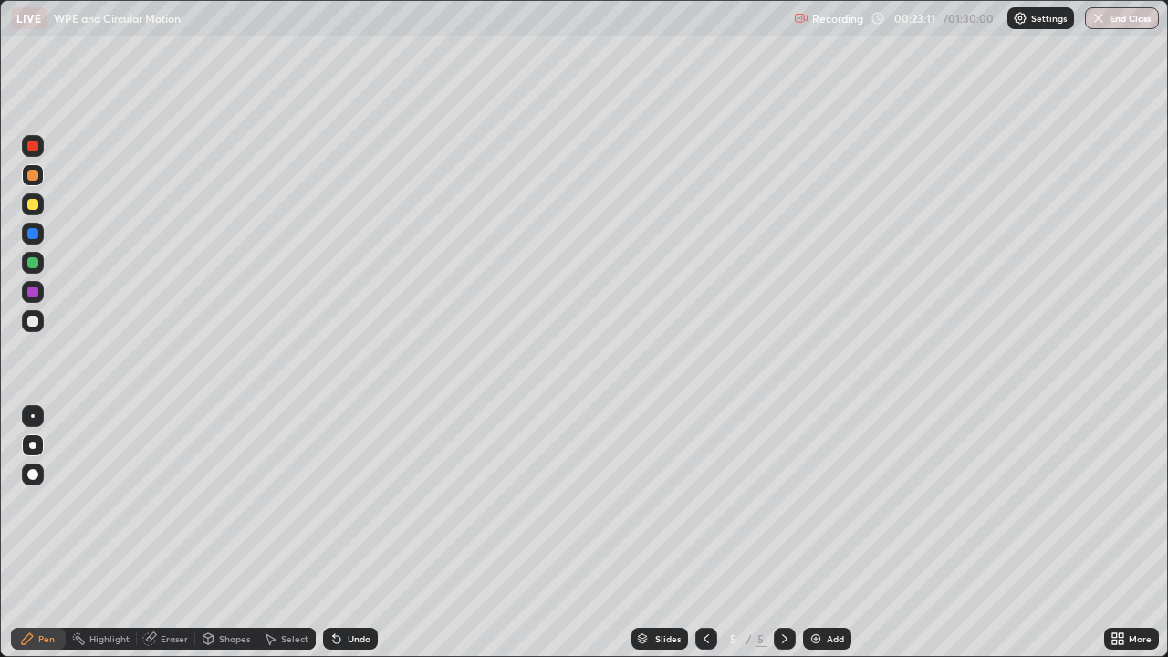
click at [35, 322] on div at bounding box center [32, 321] width 11 height 11
click at [334, 533] on icon at bounding box center [336, 639] width 7 height 7
click at [343, 533] on div "Undo" at bounding box center [350, 639] width 55 height 22
click at [348, 533] on div "Undo" at bounding box center [359, 638] width 23 height 9
click at [342, 533] on div "Undo" at bounding box center [350, 639] width 55 height 22
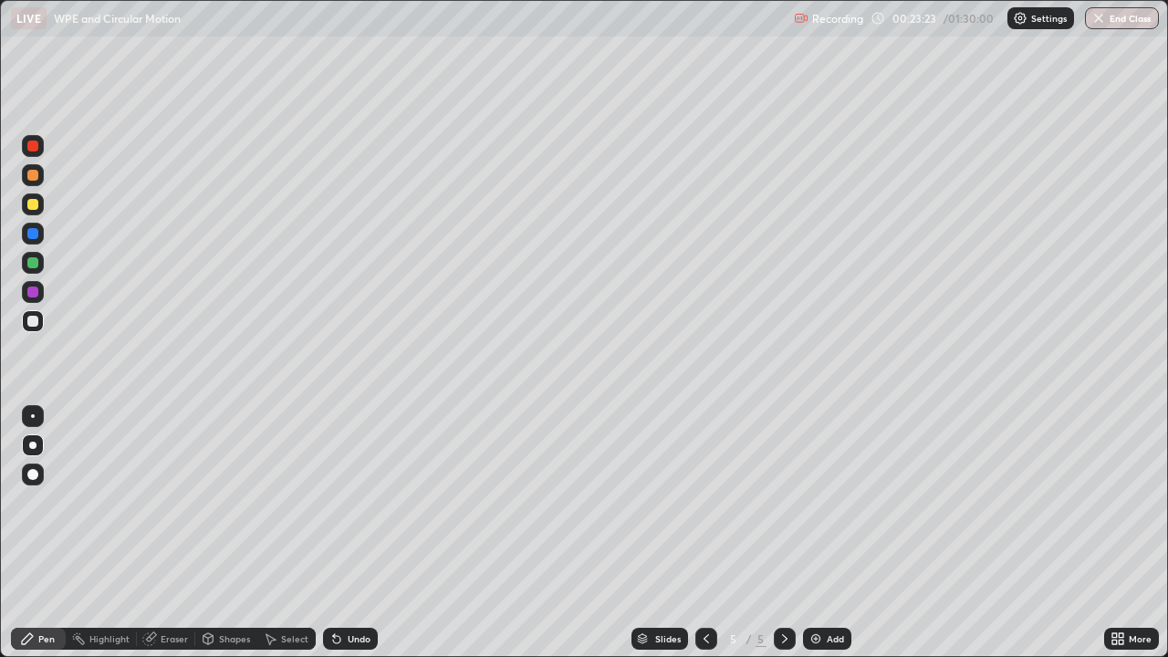
click at [342, 533] on div "Undo" at bounding box center [350, 639] width 55 height 22
click at [339, 533] on icon at bounding box center [336, 638] width 15 height 15
click at [41, 145] on div at bounding box center [33, 146] width 22 height 22
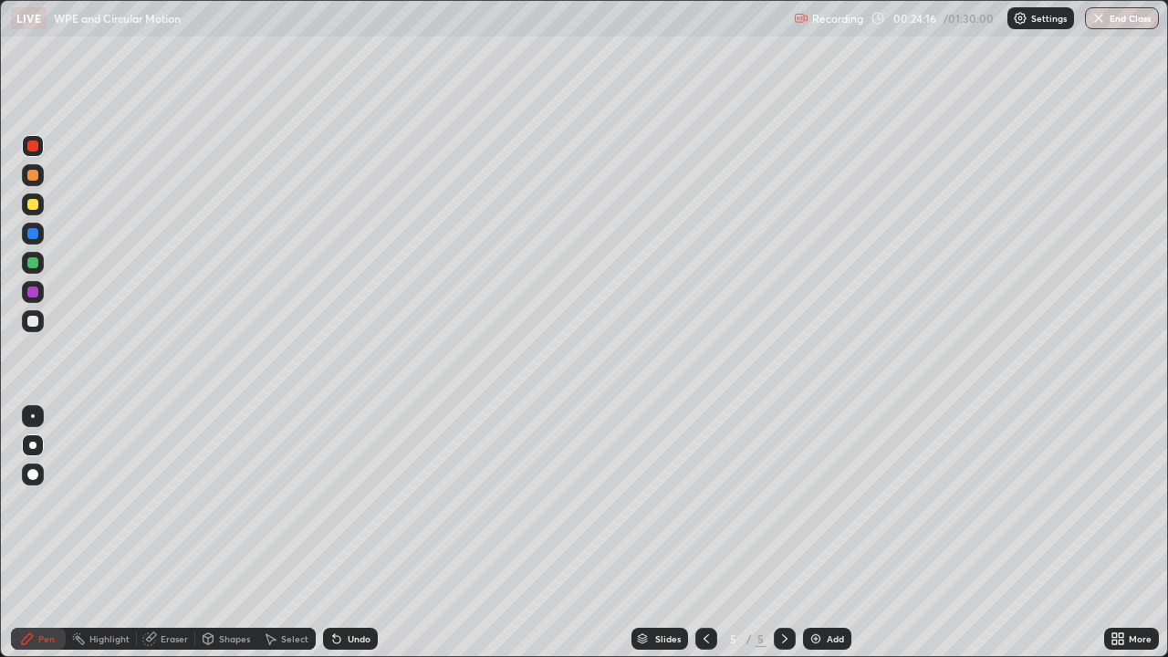
click at [32, 203] on div at bounding box center [32, 204] width 11 height 11
click at [813, 533] on div "Add" at bounding box center [827, 639] width 48 height 22
click at [29, 209] on div at bounding box center [32, 204] width 11 height 11
click at [167, 533] on div "Eraser" at bounding box center [174, 638] width 27 height 9
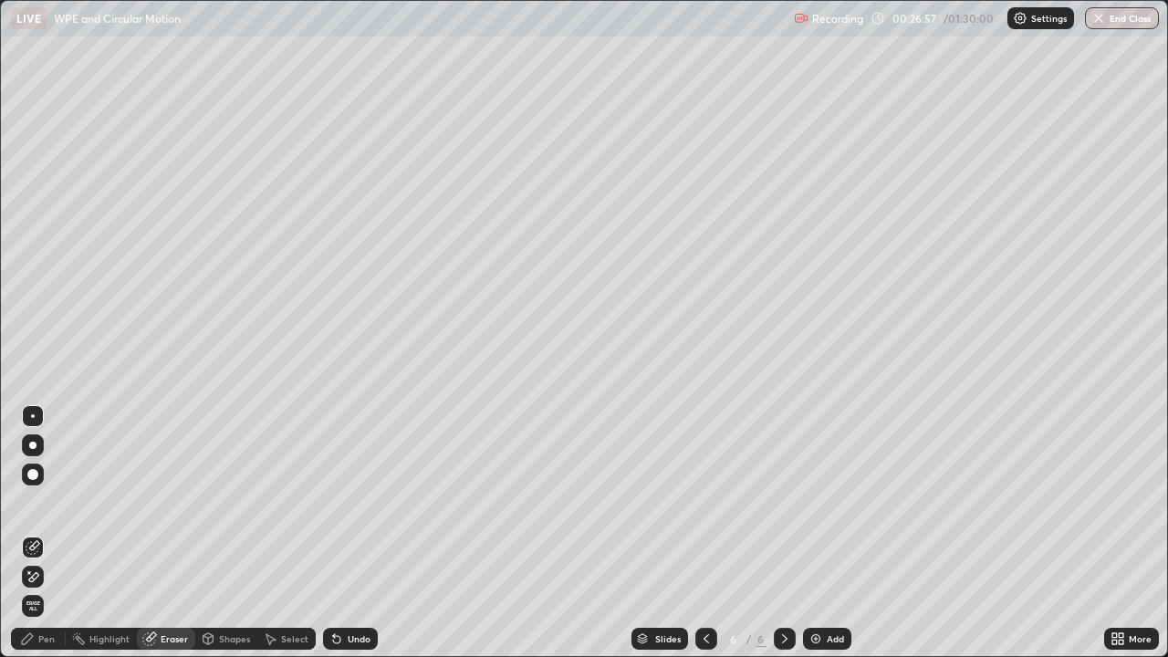
click at [53, 533] on div "Pen" at bounding box center [46, 638] width 16 height 9
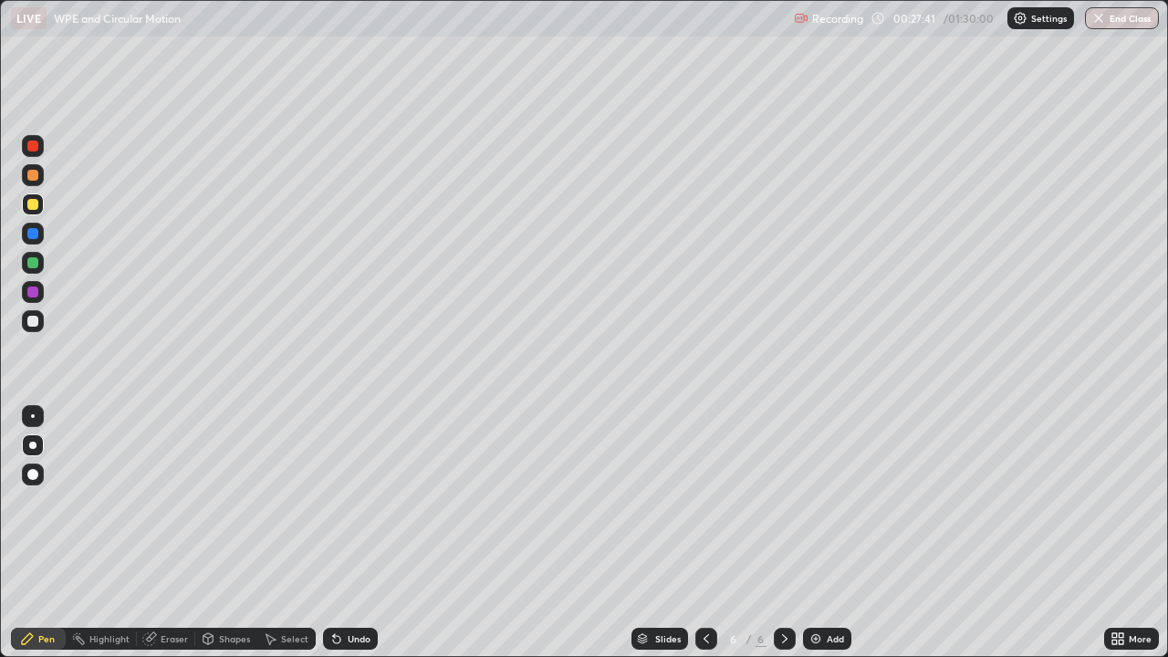
click at [29, 176] on div at bounding box center [32, 175] width 11 height 11
click at [340, 533] on icon at bounding box center [336, 638] width 15 height 15
click at [338, 533] on icon at bounding box center [336, 638] width 15 height 15
click at [332, 533] on div "Undo" at bounding box center [350, 639] width 55 height 22
click at [326, 533] on div "Undo" at bounding box center [350, 639] width 55 height 22
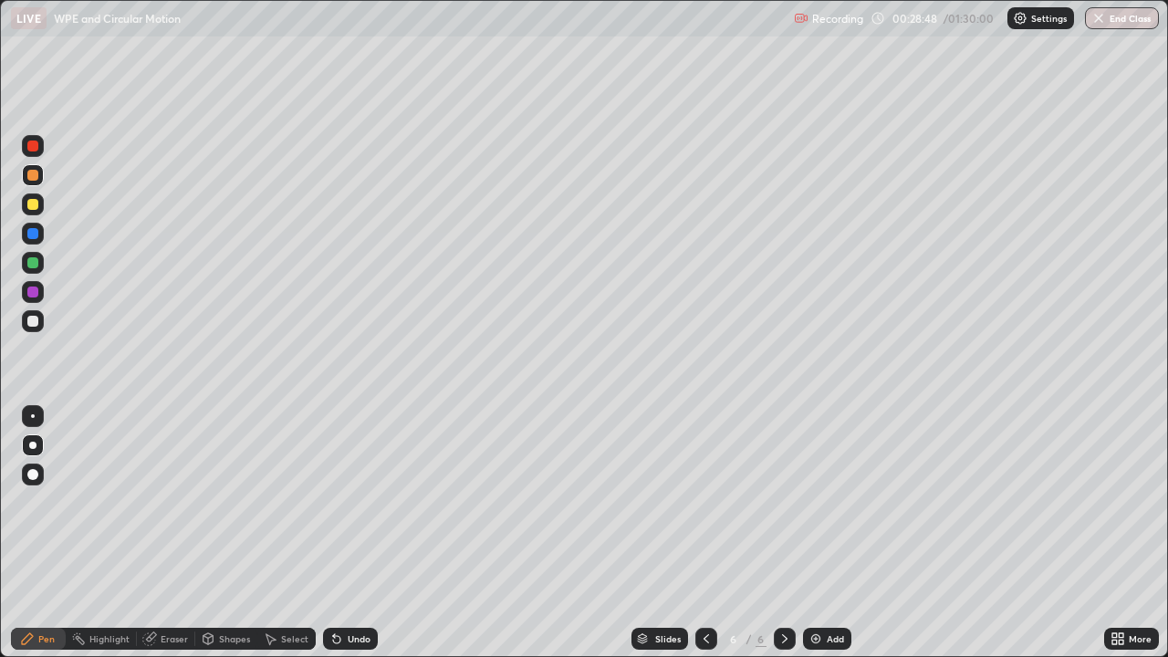
click at [34, 175] on div at bounding box center [32, 175] width 11 height 11
click at [35, 205] on div at bounding box center [32, 204] width 11 height 11
click at [33, 180] on div at bounding box center [32, 175] width 11 height 11
click at [36, 324] on div at bounding box center [32, 321] width 11 height 11
click at [348, 533] on div "Undo" at bounding box center [359, 638] width 23 height 9
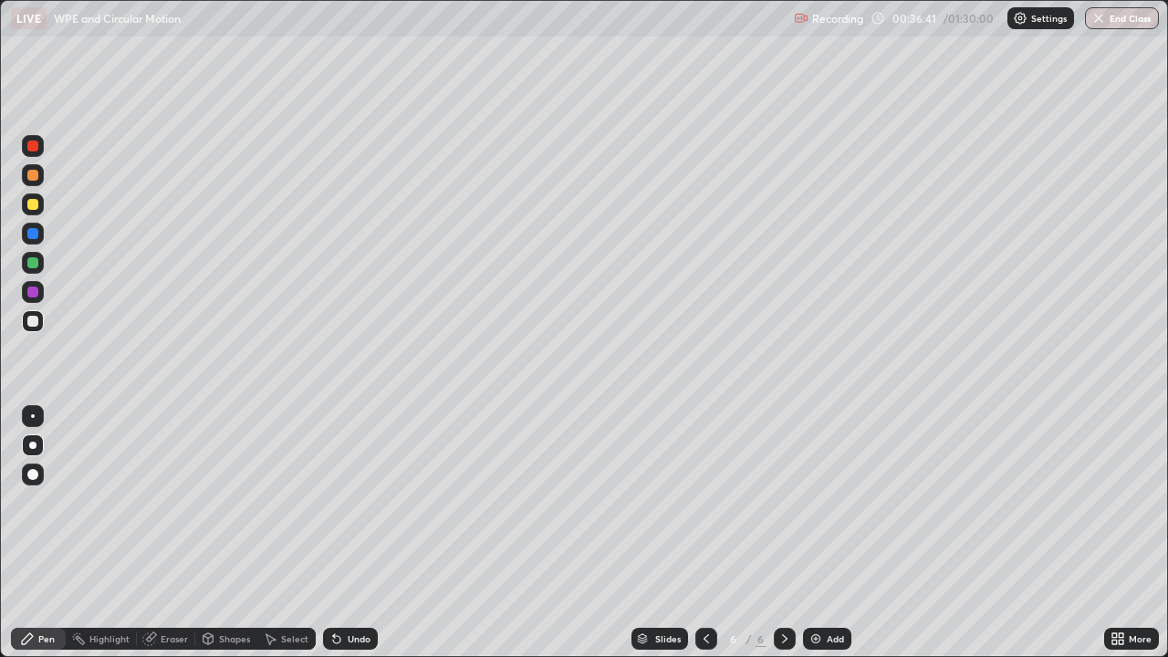
click at [819, 533] on img at bounding box center [816, 638] width 15 height 15
click at [35, 207] on div at bounding box center [32, 204] width 11 height 11
click at [333, 533] on icon at bounding box center [336, 639] width 7 height 7
click at [707, 533] on icon at bounding box center [706, 638] width 15 height 15
click at [785, 533] on icon at bounding box center [784, 638] width 15 height 15
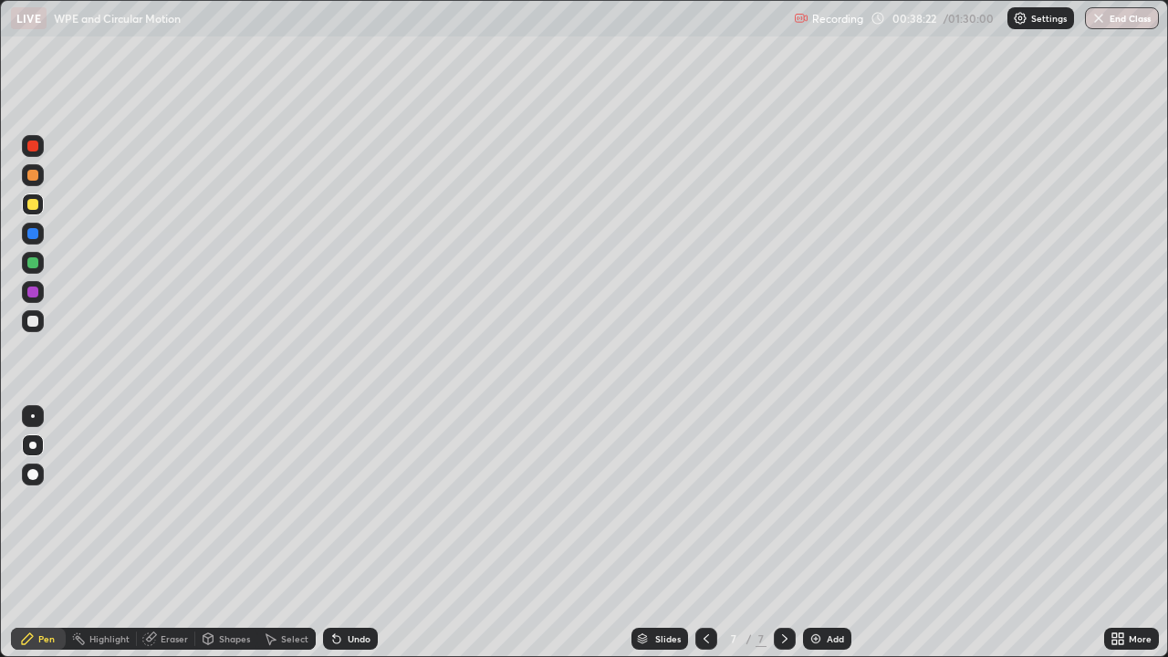
click at [39, 293] on div at bounding box center [33, 292] width 22 height 22
click at [39, 321] on div at bounding box center [33, 321] width 22 height 22
click at [821, 533] on div "Add" at bounding box center [827, 639] width 48 height 22
click at [35, 203] on div at bounding box center [32, 204] width 11 height 11
click at [29, 324] on div at bounding box center [32, 321] width 11 height 11
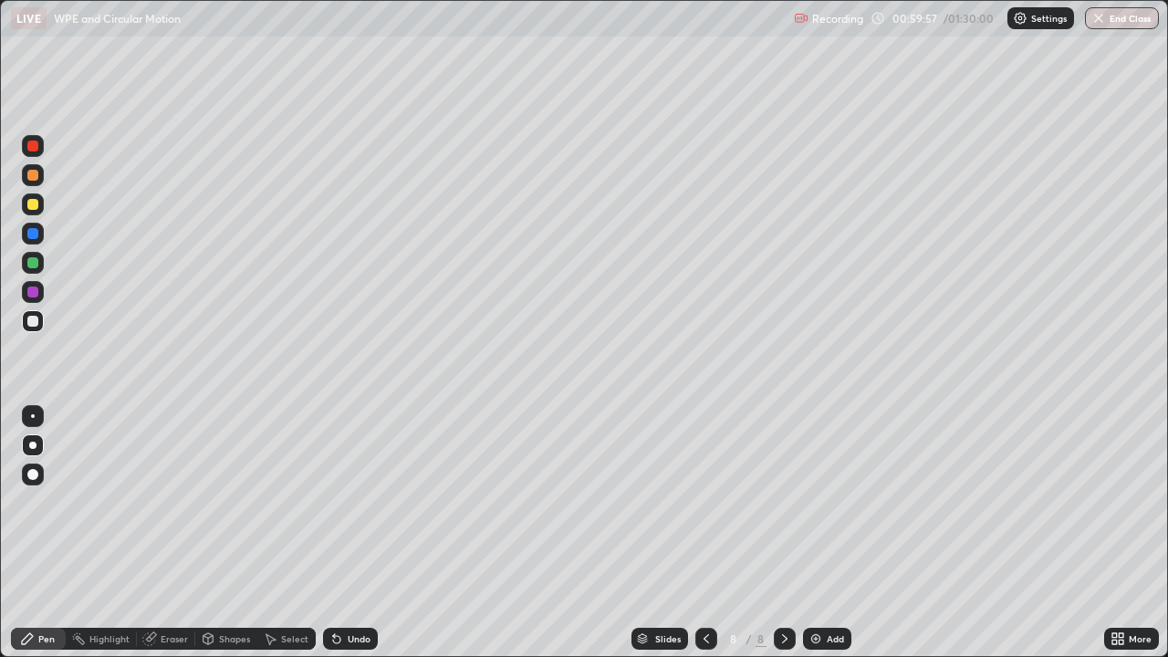
click at [334, 533] on icon at bounding box center [336, 639] width 7 height 7
click at [33, 203] on div at bounding box center [32, 204] width 11 height 11
click at [31, 320] on div at bounding box center [32, 321] width 11 height 11
click at [817, 533] on img at bounding box center [816, 638] width 15 height 15
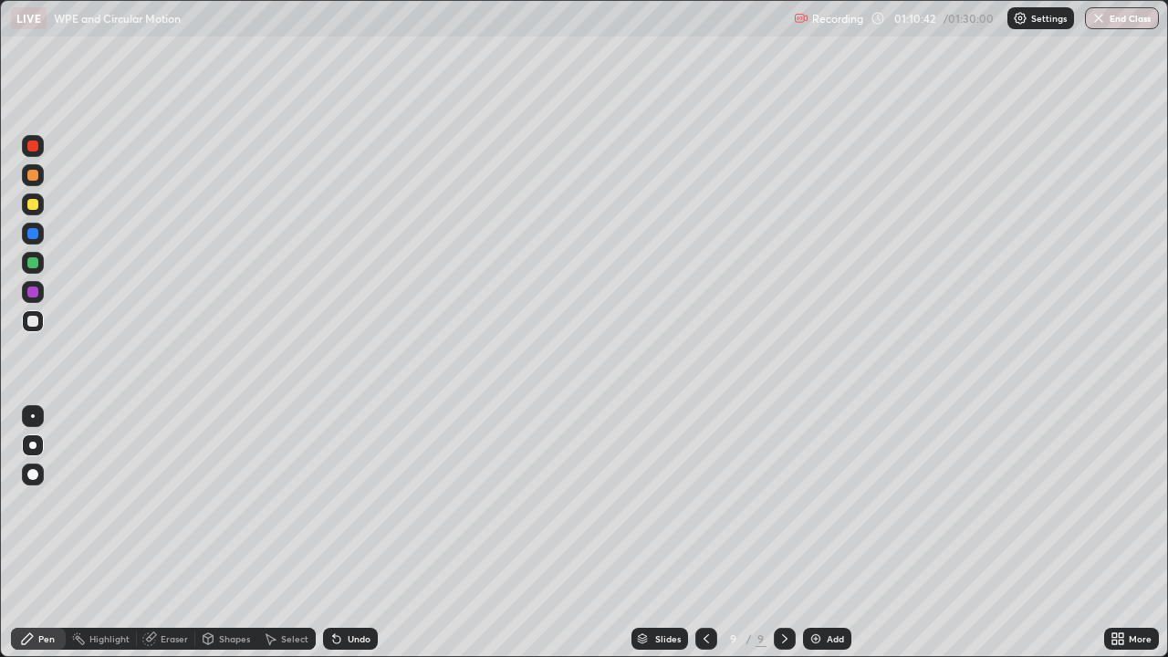
click at [38, 211] on div at bounding box center [33, 204] width 22 height 22
click at [34, 321] on div at bounding box center [32, 321] width 11 height 11
click at [333, 533] on icon at bounding box center [336, 639] width 7 height 7
click at [334, 533] on icon at bounding box center [336, 639] width 7 height 7
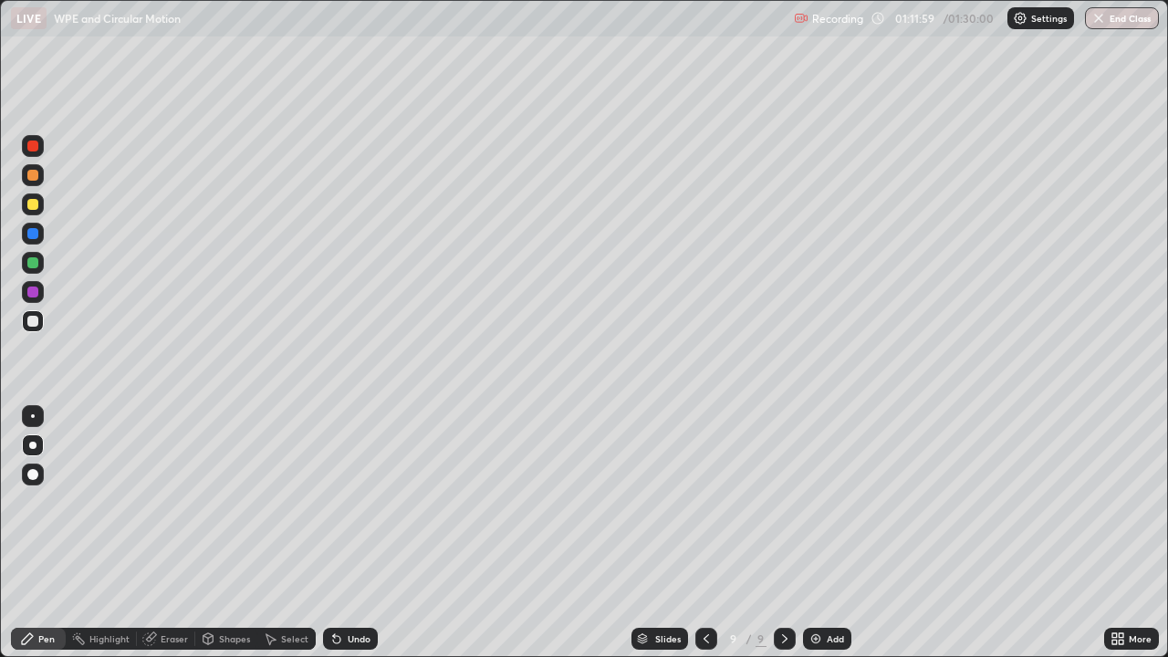
click at [30, 328] on div at bounding box center [33, 321] width 22 height 22
click at [35, 212] on div at bounding box center [33, 204] width 22 height 22
click at [168, 533] on div "Eraser" at bounding box center [174, 638] width 27 height 9
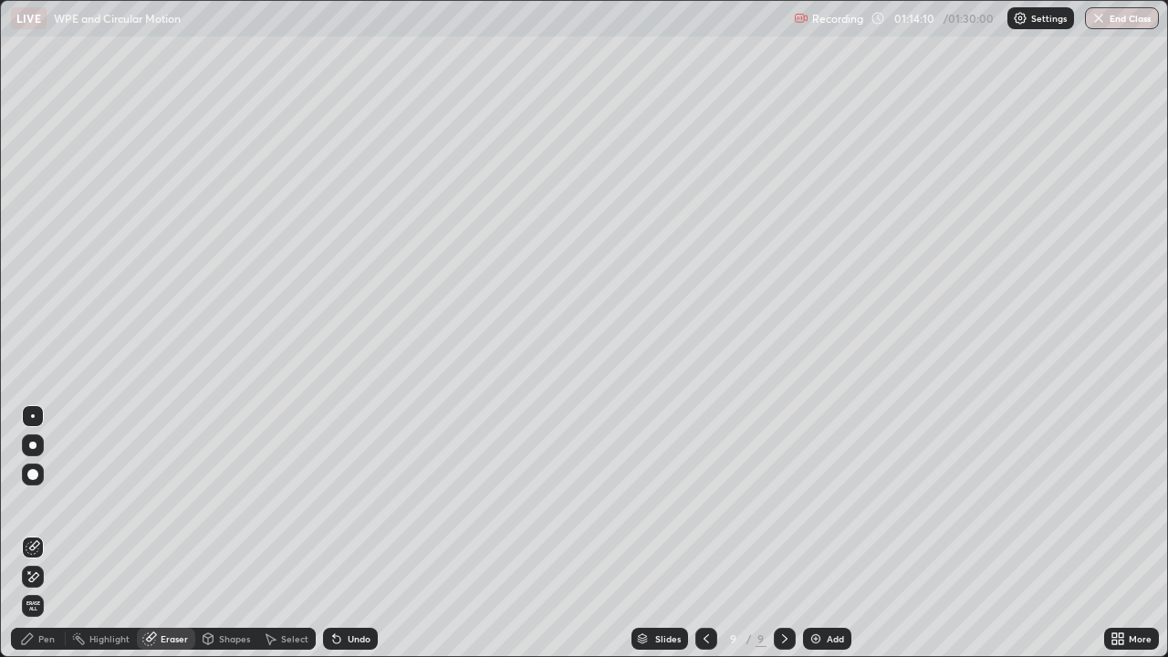
click at [31, 533] on icon at bounding box center [27, 638] width 11 height 11
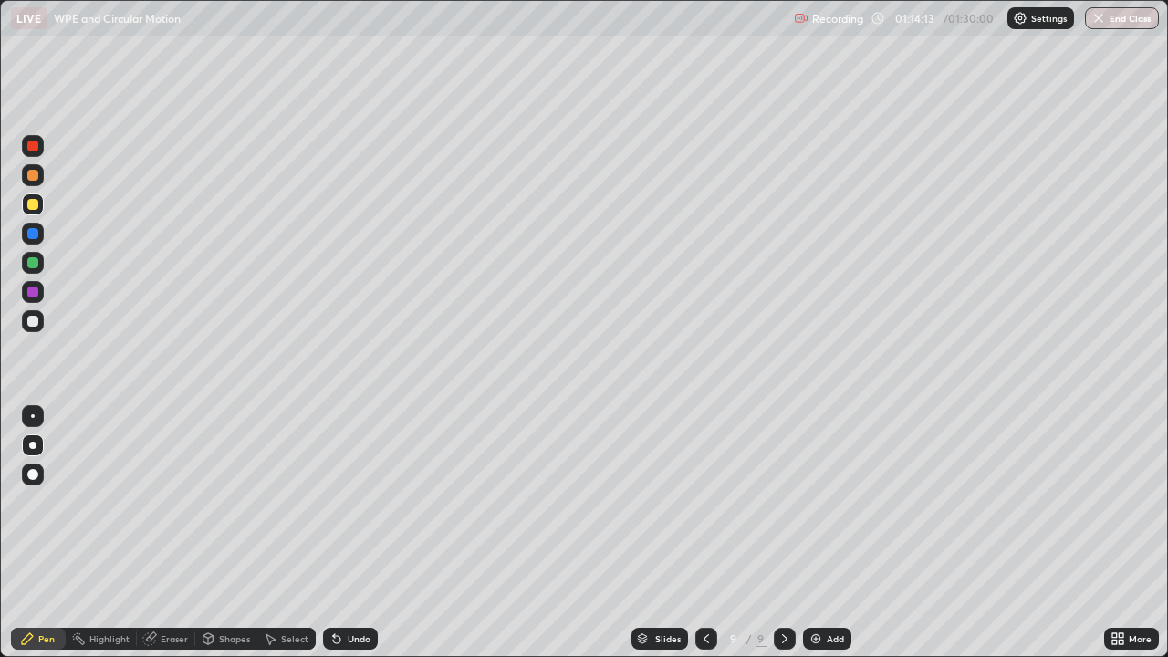
click at [344, 533] on div "Undo" at bounding box center [350, 639] width 55 height 22
click at [818, 533] on img at bounding box center [816, 638] width 15 height 15
click at [161, 533] on div "Eraser" at bounding box center [174, 638] width 27 height 9
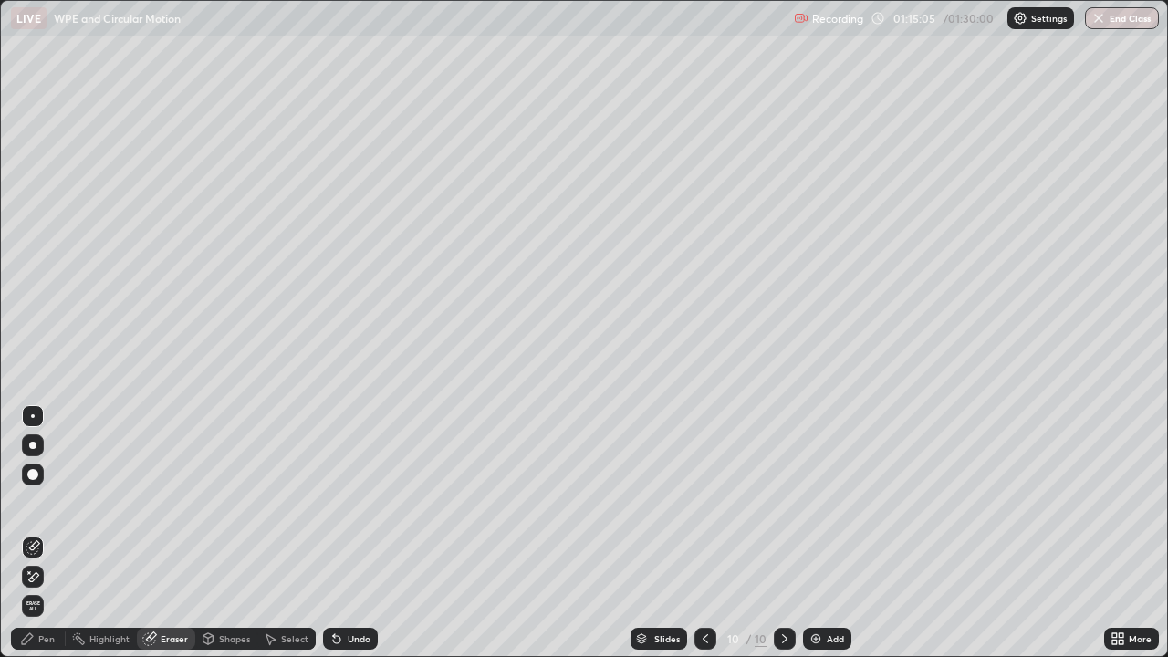
click at [47, 533] on div "Pen" at bounding box center [46, 638] width 16 height 9
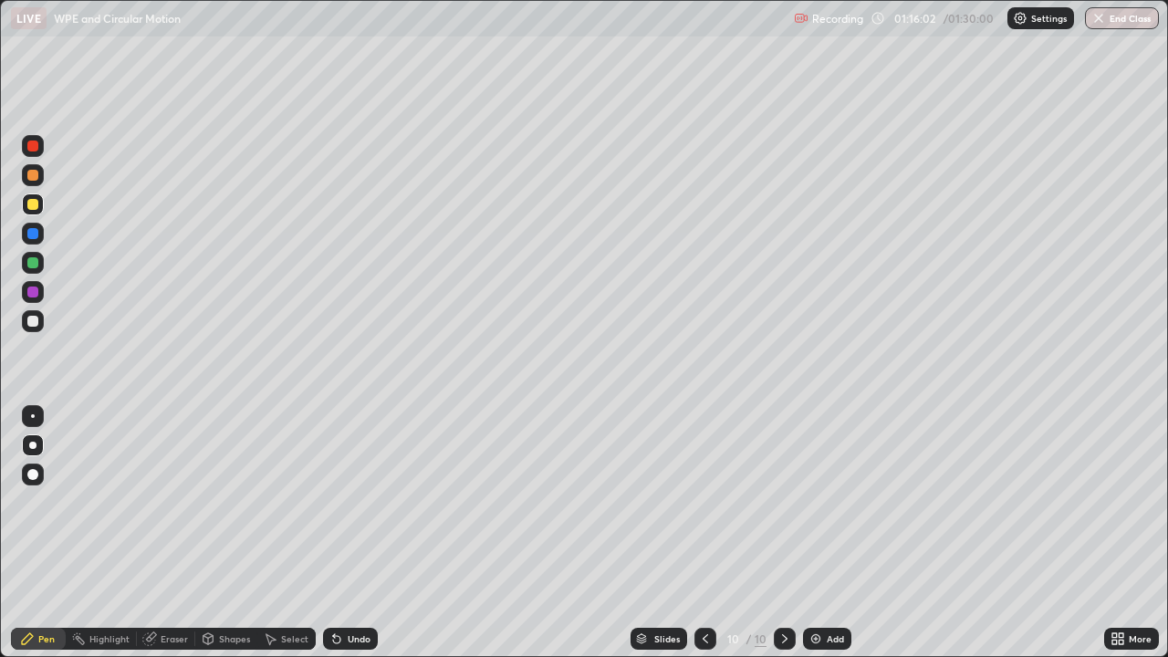
click at [31, 318] on div at bounding box center [32, 321] width 11 height 11
click at [37, 207] on div at bounding box center [32, 204] width 11 height 11
click at [333, 533] on icon at bounding box center [336, 639] width 7 height 7
click at [339, 533] on icon at bounding box center [336, 638] width 15 height 15
click at [337, 533] on icon at bounding box center [336, 639] width 7 height 7
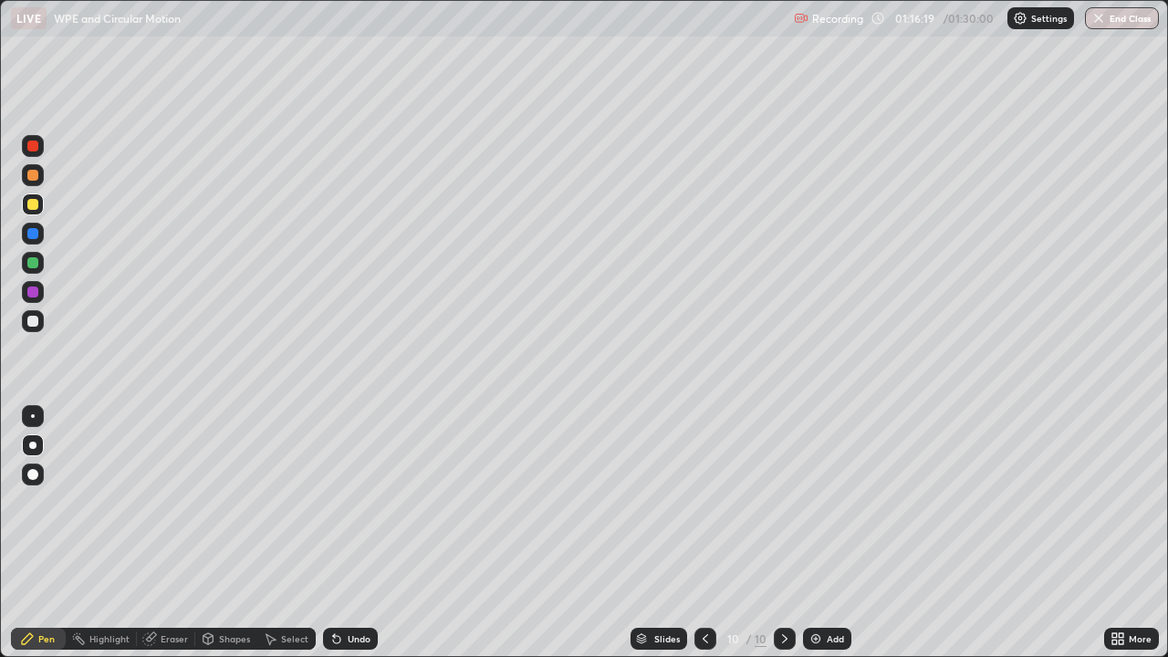
click at [334, 533] on icon at bounding box center [336, 639] width 7 height 7
click at [338, 533] on icon at bounding box center [336, 638] width 15 height 15
click at [334, 533] on icon at bounding box center [336, 639] width 7 height 7
click at [36, 322] on div at bounding box center [32, 321] width 11 height 11
click at [32, 151] on div at bounding box center [32, 146] width 11 height 11
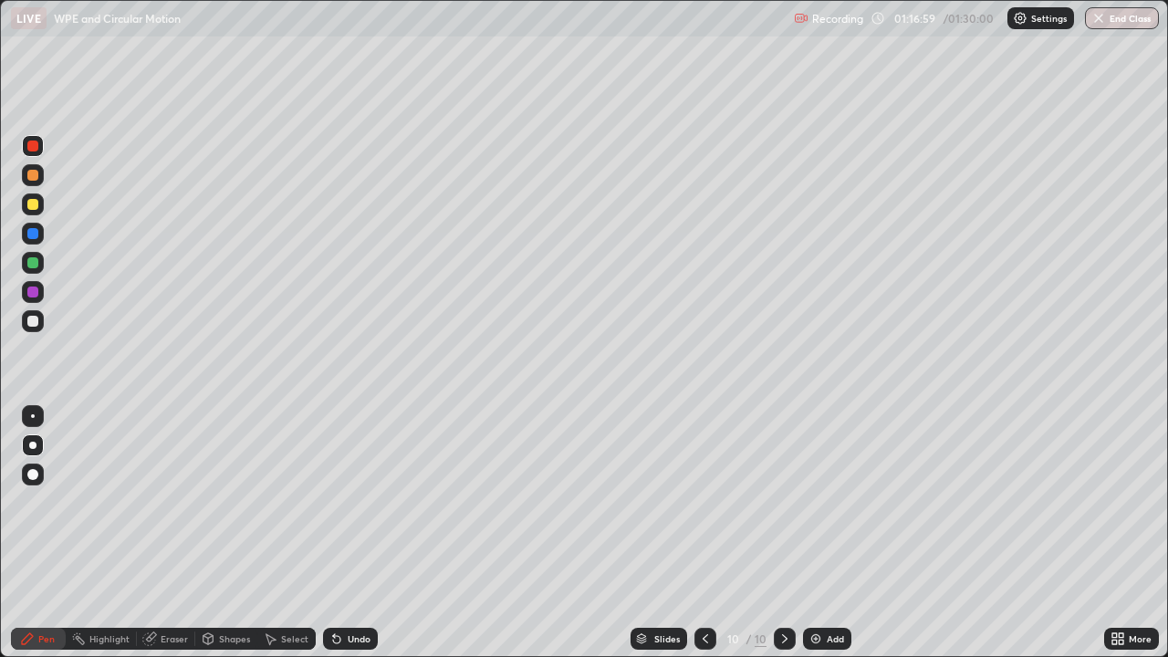
click at [31, 203] on div at bounding box center [32, 204] width 11 height 11
click at [1115, 25] on button "End Class" at bounding box center [1122, 18] width 74 height 22
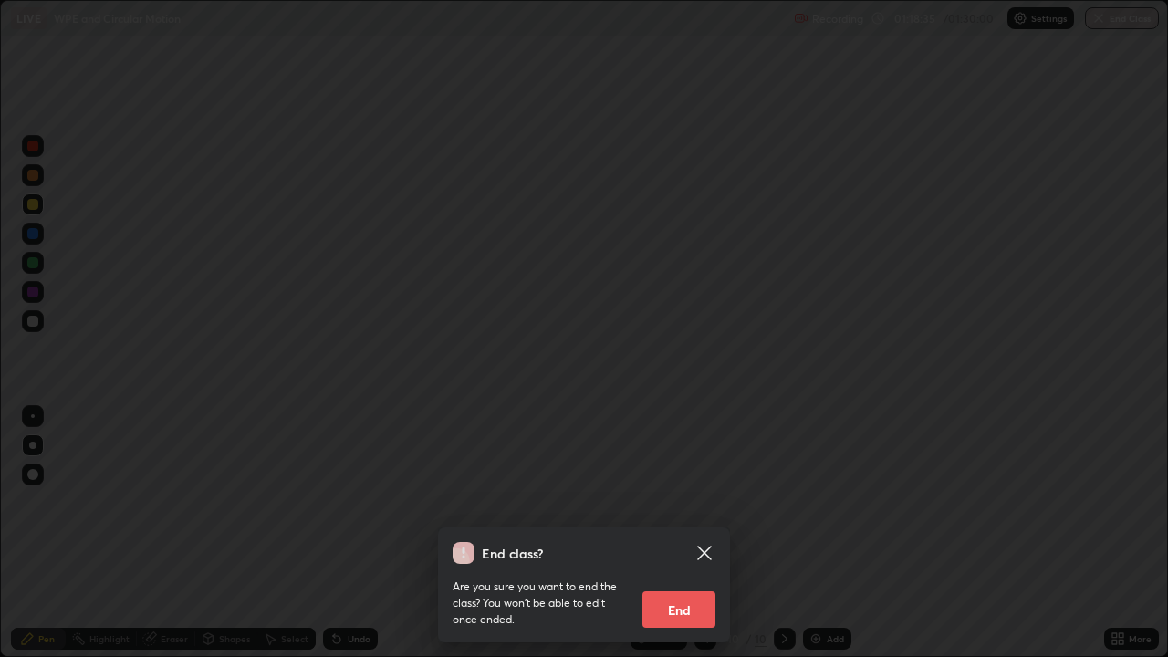
click at [677, 533] on button "End" at bounding box center [678, 609] width 73 height 37
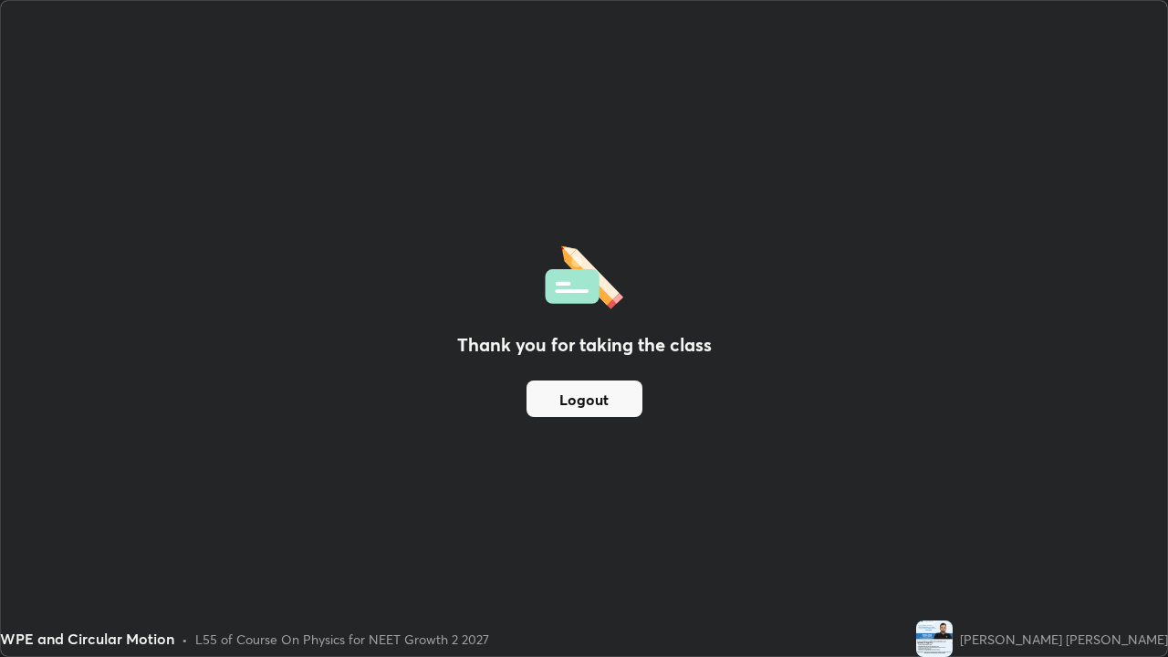
click at [600, 391] on button "Logout" at bounding box center [585, 399] width 116 height 37
